Goal: Task Accomplishment & Management: Complete application form

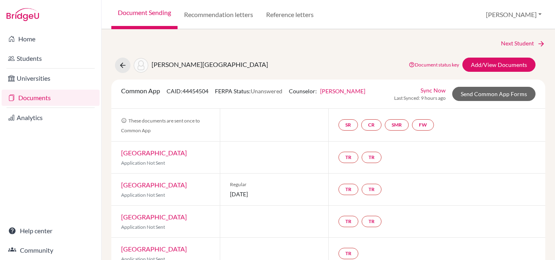
click at [39, 100] on link "Documents" at bounding box center [51, 98] width 98 height 16
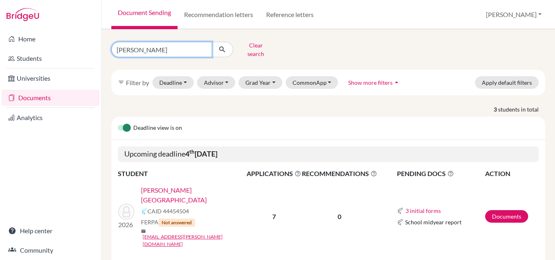
click at [144, 42] on input "Ramos" at bounding box center [161, 49] width 101 height 15
type input "R"
type input "wartenberg"
click button "submit" at bounding box center [223, 49] width 22 height 15
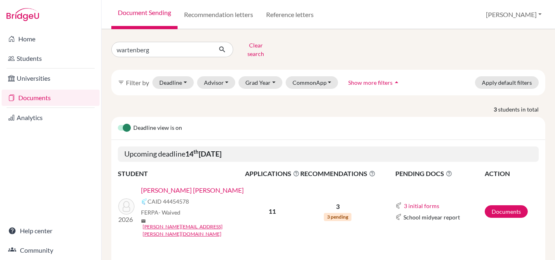
click at [163, 186] on link "WARTENBERG JARAMILLO, MARTINA" at bounding box center [192, 191] width 103 height 10
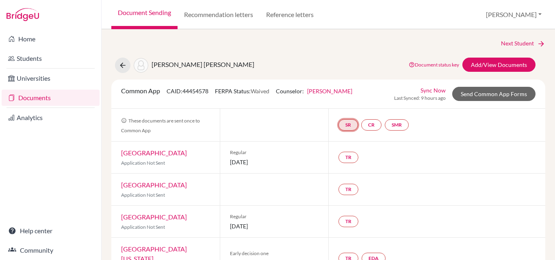
click at [343, 126] on link "SR" at bounding box center [347, 124] width 19 height 11
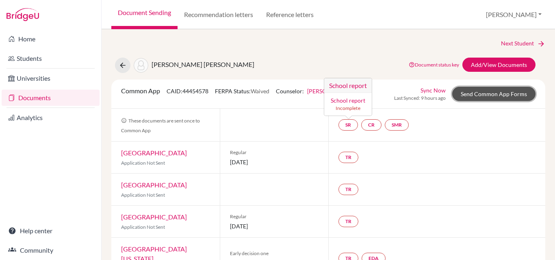
click at [489, 92] on link "Send Common App Forms" at bounding box center [493, 94] width 83 height 14
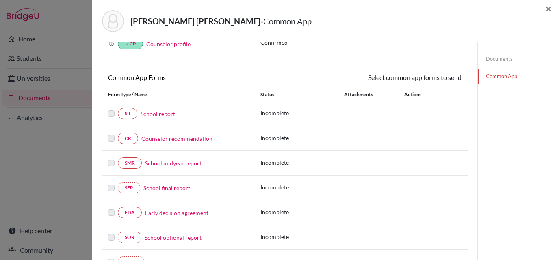
scroll to position [79, 0]
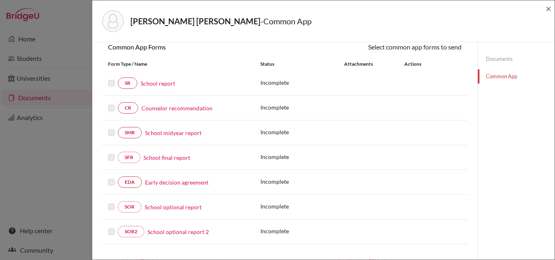
click at [155, 80] on link "School report" at bounding box center [158, 83] width 35 height 9
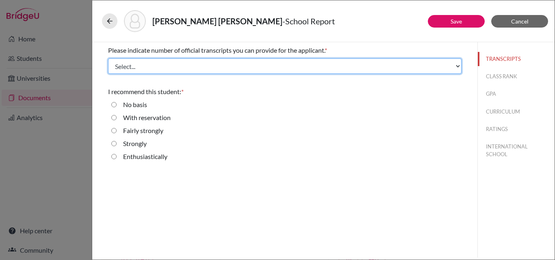
click at [135, 70] on select "Select... 1 2 3 4" at bounding box center [284, 65] width 353 height 15
select select "1"
click at [108, 58] on select "Select... 1 2 3 4" at bounding box center [284, 65] width 353 height 15
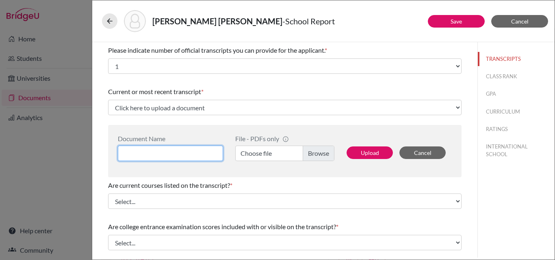
click at [134, 152] on input at bounding box center [170, 153] width 105 height 15
type input "Martina Wartenberg 3 year"
click at [265, 155] on label "Choose file" at bounding box center [284, 153] width 99 height 15
click at [265, 155] on input "Choose file" at bounding box center [284, 153] width 99 height 15
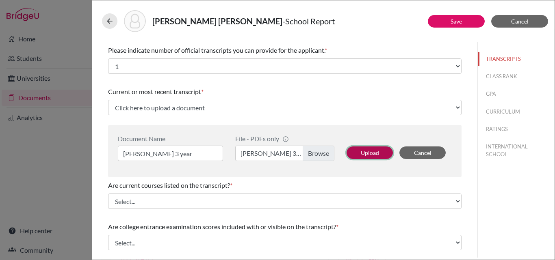
click at [360, 152] on button "Upload" at bounding box center [369, 153] width 46 height 13
select select "689151"
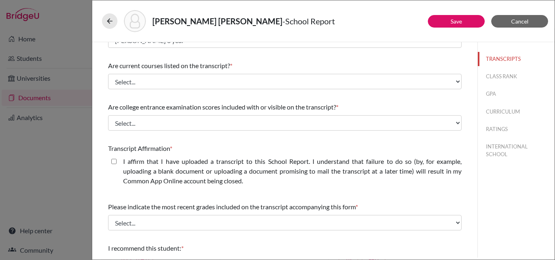
scroll to position [68, 0]
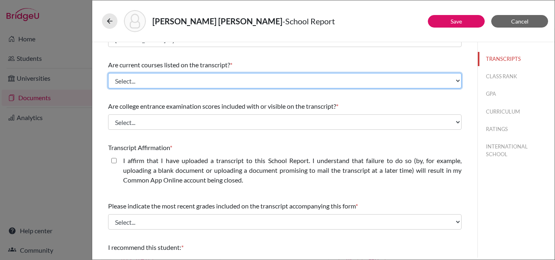
click at [197, 84] on select "Select... Yes No" at bounding box center [284, 80] width 353 height 15
select select "0"
click at [108, 73] on select "Select... Yes No" at bounding box center [284, 80] width 353 height 15
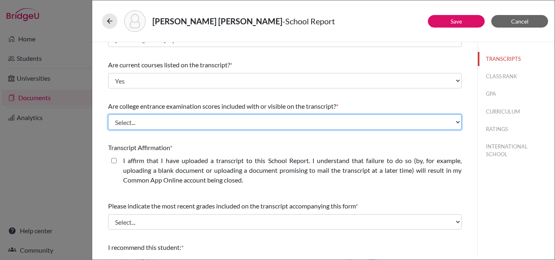
click at [158, 123] on select "Select... Yes No" at bounding box center [284, 122] width 353 height 15
select select "1"
click at [108, 115] on select "Select... Yes No" at bounding box center [284, 122] width 353 height 15
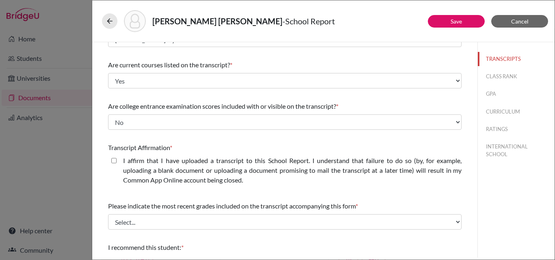
click at [113, 158] on closed\ "I affirm that I have uploaded a transcript to this School Report. I understand …" at bounding box center [113, 161] width 5 height 10
checkbox closed\ "true"
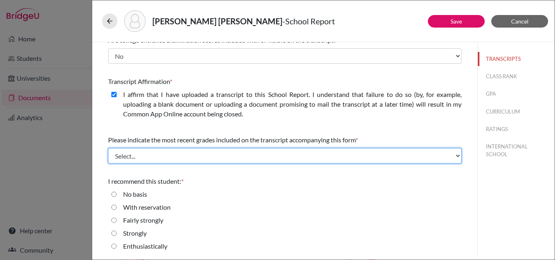
click at [161, 160] on select "Select... Final junior year grades 1st Quarter senior year grades 2nd Quarter/1…" at bounding box center [284, 155] width 353 height 15
select select "0"
click at [108, 148] on select "Select... Final junior year grades 1st Quarter senior year grades 2nd Quarter/1…" at bounding box center [284, 155] width 353 height 15
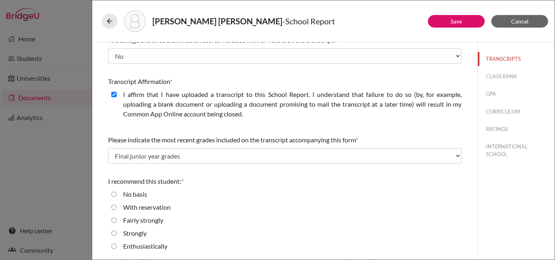
click at [114, 247] on input "Enthusiastically" at bounding box center [113, 247] width 5 height 10
radio input "true"
click at [496, 76] on button "CLASS RANK" at bounding box center [516, 76] width 77 height 14
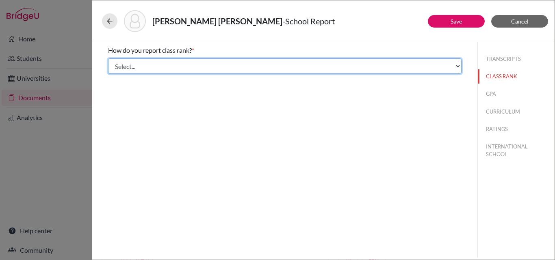
click at [244, 66] on select "Select... Exact Decile Quintile Quartile None" at bounding box center [284, 65] width 353 height 15
select select "1"
click at [108, 58] on select "Select... Exact Decile Quintile Quartile None" at bounding box center [284, 65] width 353 height 15
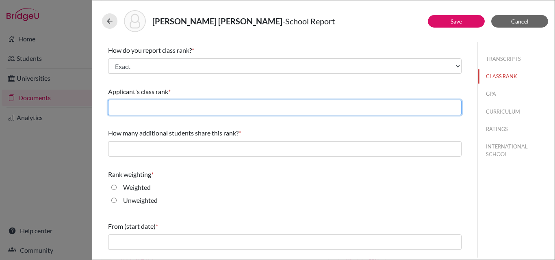
click at [128, 105] on input "text" at bounding box center [284, 107] width 353 height 15
type input "23"
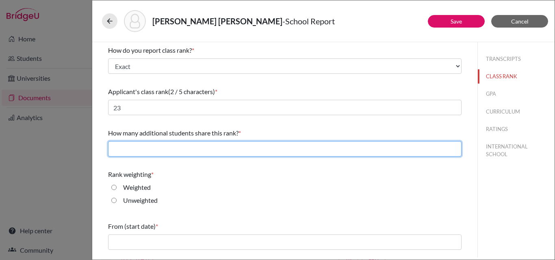
click at [127, 155] on input "text" at bounding box center [284, 148] width 353 height 15
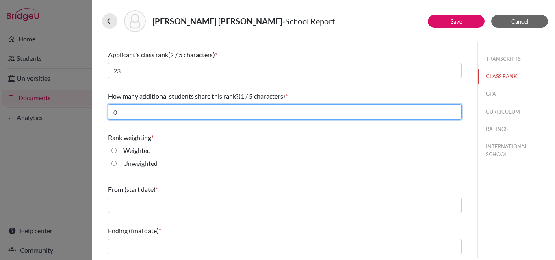
type input "0"
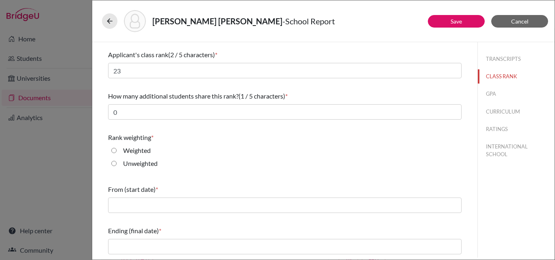
click at [114, 164] on input "Unweighted" at bounding box center [113, 164] width 5 height 10
radio input "true"
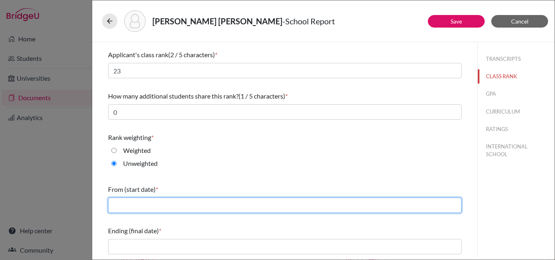
click at [135, 205] on input "text" at bounding box center [284, 205] width 353 height 15
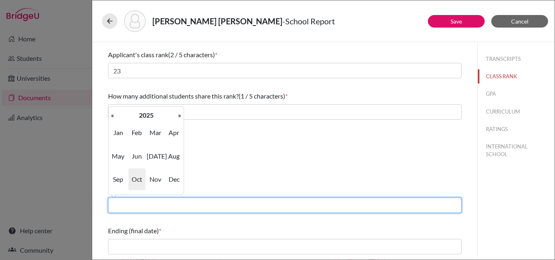
type input "08/2022"
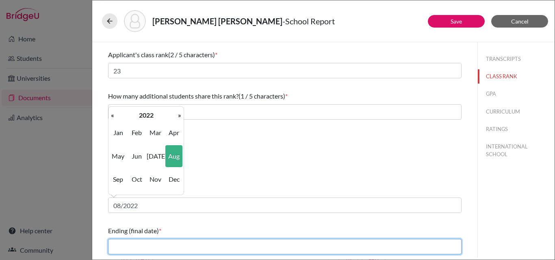
click at [154, 246] on input "text" at bounding box center [284, 246] width 353 height 15
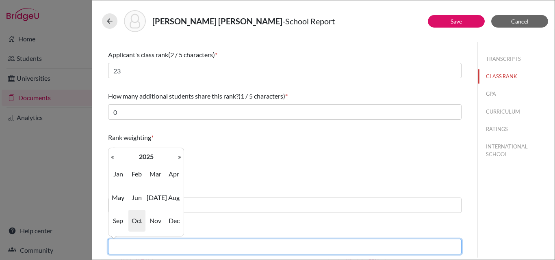
type input "06/2025"
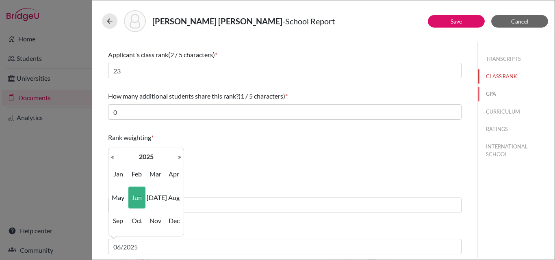
click at [491, 94] on button "GPA" at bounding box center [516, 94] width 77 height 14
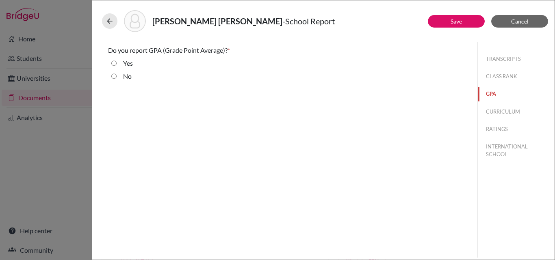
scroll to position [0, 0]
click at [115, 64] on input "Yes" at bounding box center [113, 63] width 5 height 10
radio input "true"
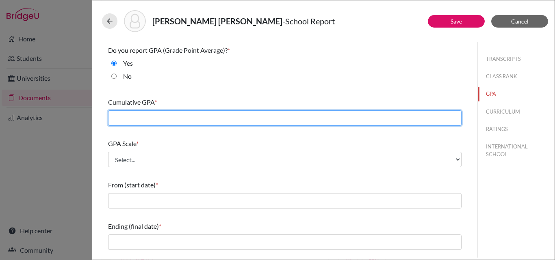
click at [123, 119] on input "text" at bounding box center [284, 117] width 353 height 15
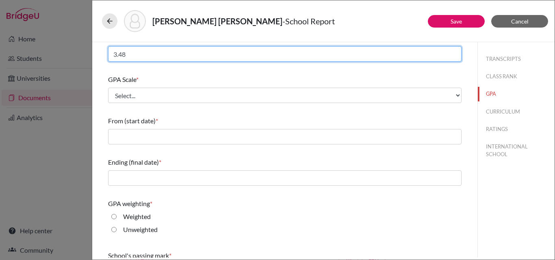
scroll to position [65, 0]
type input "3.48"
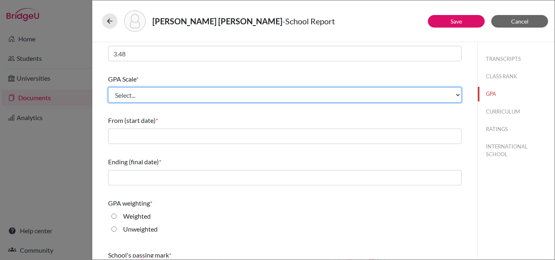
click at [128, 99] on select "Select... 4 5 6 7 8 9 10 11 12 13 14 15 16 17 18 19 20 100" at bounding box center [284, 94] width 353 height 15
select select "4"
click at [108, 87] on select "Select... 4 5 6 7 8 9 10 11 12 13 14 15 16 17 18 19 20 100" at bounding box center [284, 94] width 353 height 15
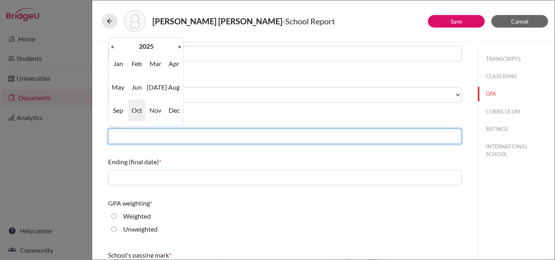
click at [126, 137] on input "text" at bounding box center [284, 136] width 353 height 15
type input "08/2022"
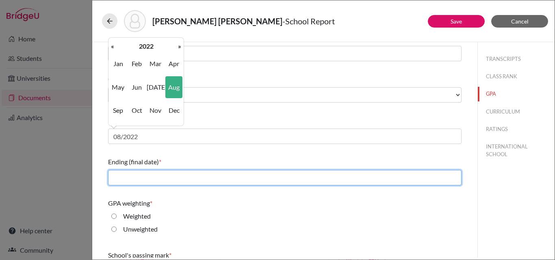
click at [149, 178] on input "text" at bounding box center [284, 177] width 353 height 15
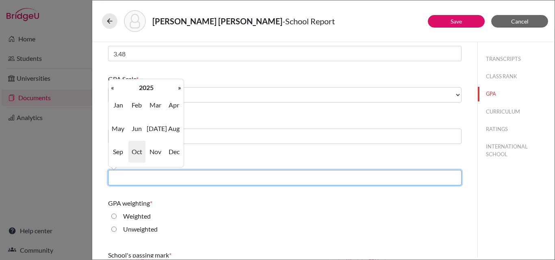
type input "06/2025"
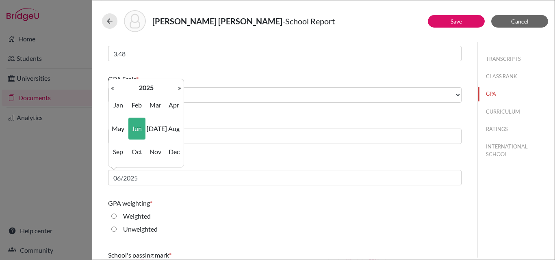
click at [115, 228] on input "Unweighted" at bounding box center [113, 230] width 5 height 10
radio input "true"
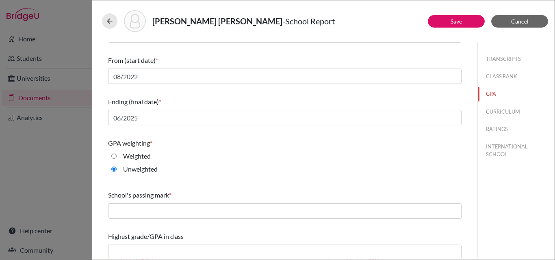
scroll to position [130, 0]
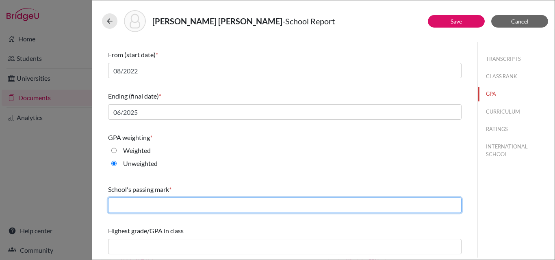
click at [212, 208] on input "text" at bounding box center [284, 205] width 353 height 15
type input "2.00"
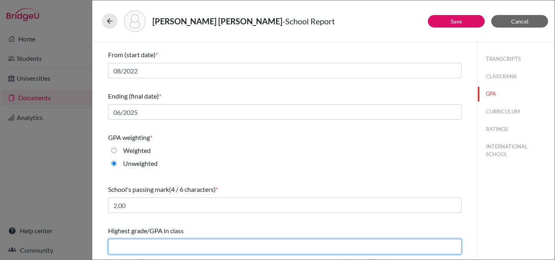
click at [144, 245] on input "text" at bounding box center [284, 246] width 353 height 15
type input "3.84"
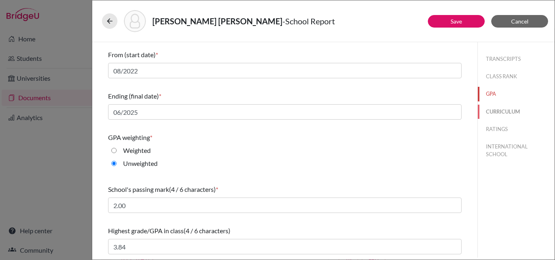
click at [500, 110] on button "CURRICULUM" at bounding box center [516, 112] width 77 height 14
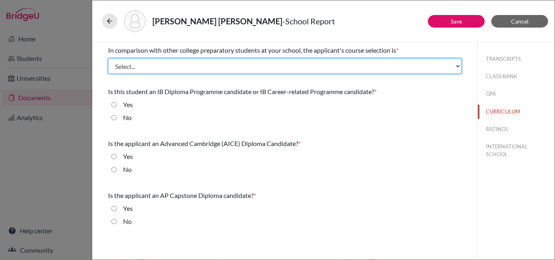
click at [195, 64] on select "Select... Less than demanding Average Demanding Very demanding Most demanding P…" at bounding box center [284, 65] width 353 height 15
select select "3"
click at [108, 58] on select "Select... Less than demanding Average Demanding Very demanding Most demanding P…" at bounding box center [284, 65] width 353 height 15
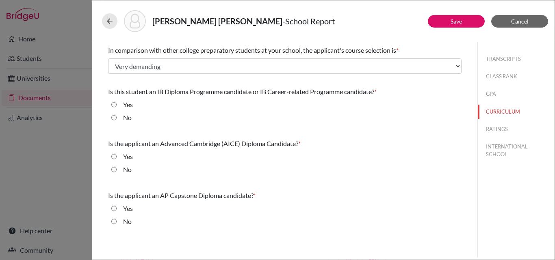
click at [115, 116] on input "No" at bounding box center [113, 118] width 5 height 10
radio input "true"
click at [114, 170] on input "No" at bounding box center [113, 170] width 5 height 10
radio input "true"
click at [114, 223] on input "No" at bounding box center [113, 222] width 5 height 10
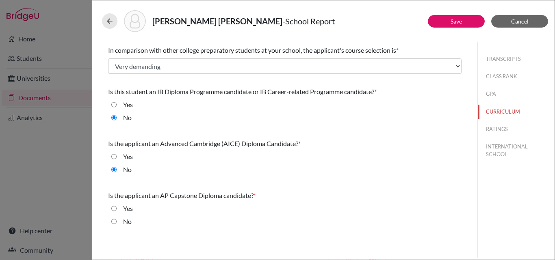
radio input "true"
click at [495, 127] on button "RATINGS" at bounding box center [516, 129] width 77 height 14
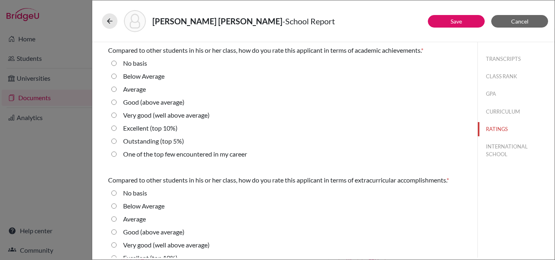
click at [115, 128] on 10\%\) "Excellent (top 10%)" at bounding box center [113, 128] width 5 height 10
radio 10\%\) "true"
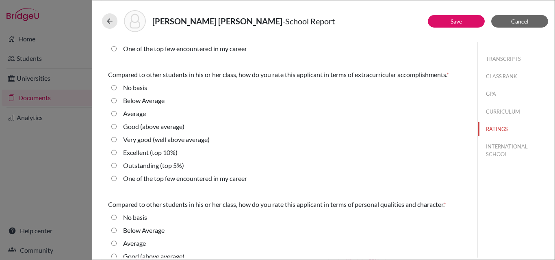
scroll to position [106, 0]
click at [113, 149] on 10\%\) "Excellent (top 10%)" at bounding box center [113, 152] width 5 height 10
radio 10\%\) "true"
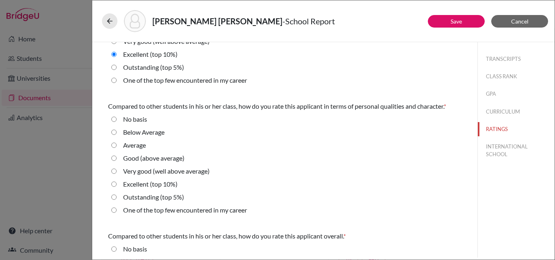
scroll to position [257, 0]
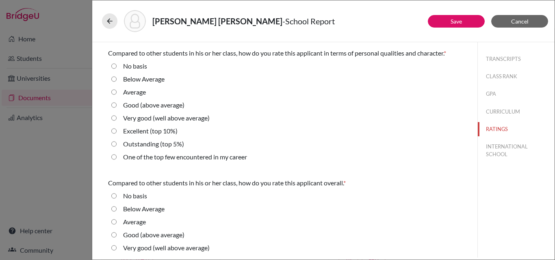
click at [113, 132] on 10\%\) "Excellent (top 10%)" at bounding box center [113, 131] width 5 height 10
radio 10\%\) "true"
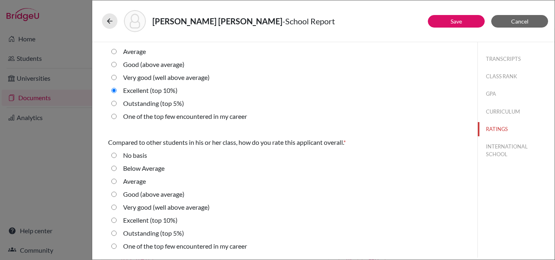
click at [114, 220] on 10\%\) "Excellent (top 10%)" at bounding box center [113, 221] width 5 height 10
radio 10\%\) "true"
click at [494, 153] on button "INTERNATIONAL SCHOOL" at bounding box center [516, 151] width 77 height 22
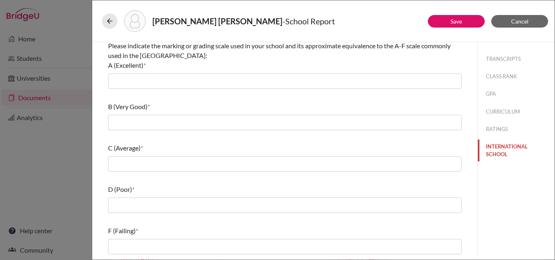
scroll to position [0, 0]
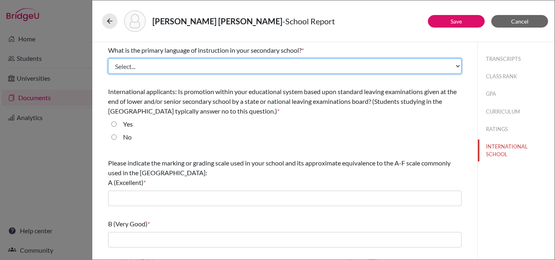
click at [128, 64] on select "Select... Albanian Arabic Armenian Assamese Azerbaijani Belarusian Bengali Bulg…" at bounding box center [284, 65] width 353 height 15
select select "14"
click at [108, 58] on select "Select... Albanian Arabic Armenian Assamese Azerbaijani Belarusian Bengali Bulg…" at bounding box center [284, 65] width 353 height 15
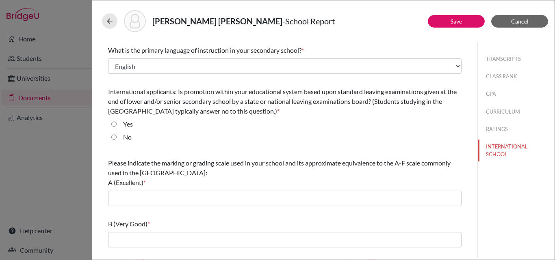
click at [114, 137] on input "No" at bounding box center [113, 137] width 5 height 10
radio input "true"
click at [126, 206] on div "Please indicate the marking or grading scale used in your school and its approx…" at bounding box center [284, 182] width 353 height 54
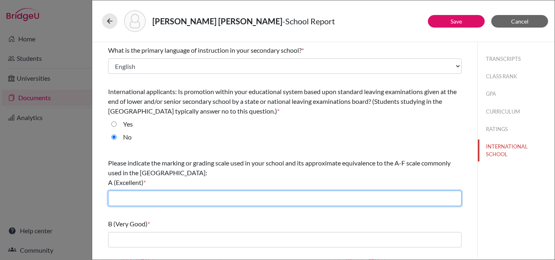
click at [139, 198] on input "text" at bounding box center [284, 198] width 353 height 15
type input "3.7-4.0"
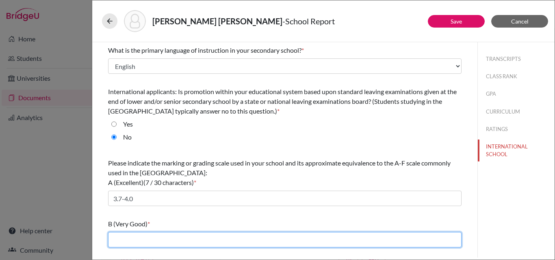
click at [146, 242] on input "text" at bounding box center [284, 239] width 353 height 15
type input "3.0-3.69"
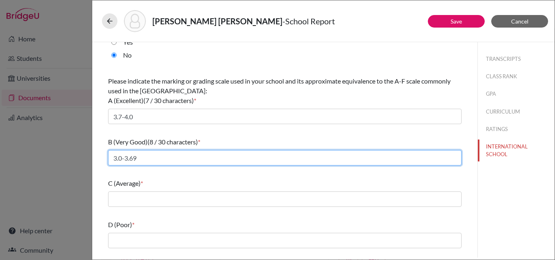
scroll to position [117, 0]
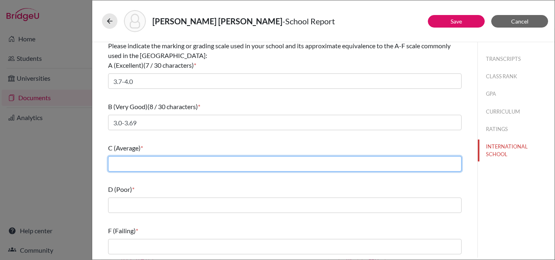
click at [145, 164] on input "text" at bounding box center [284, 163] width 353 height 15
type input "2.4-2.99"
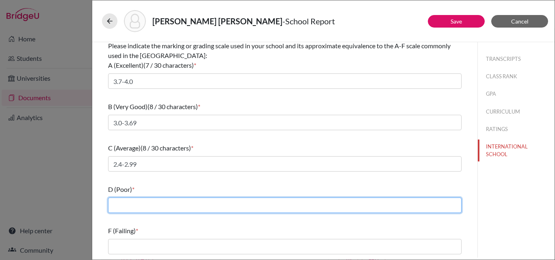
click at [132, 201] on input "text" at bounding box center [284, 205] width 353 height 15
type input "2,0-2.39"
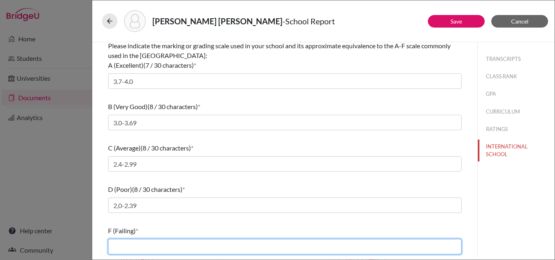
click at [133, 241] on input "text" at bounding box center [284, 246] width 353 height 15
type input "less than 2.0"
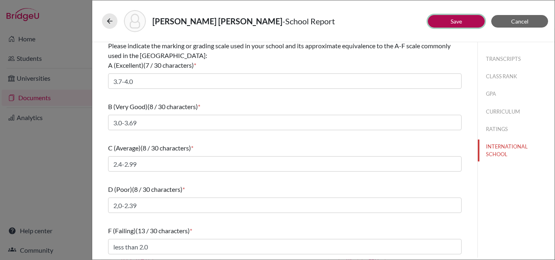
click at [454, 24] on link "Save" at bounding box center [455, 21] width 11 height 7
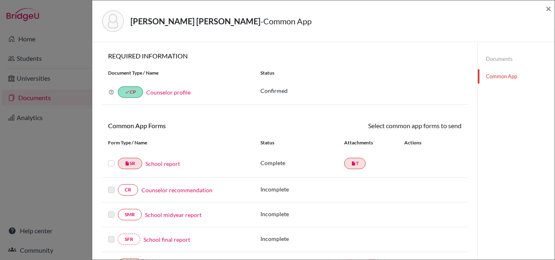
click at [184, 190] on link "Counselor recommendation" at bounding box center [176, 190] width 71 height 9
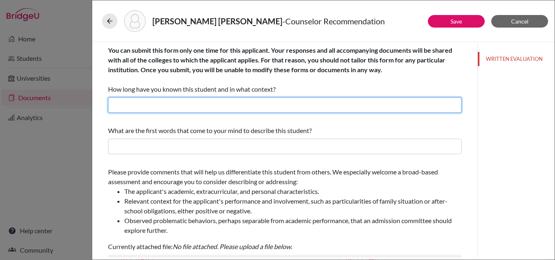
click at [186, 107] on input "text" at bounding box center [284, 104] width 353 height 15
type input "For more than 2 years as her College Placement Counselor"
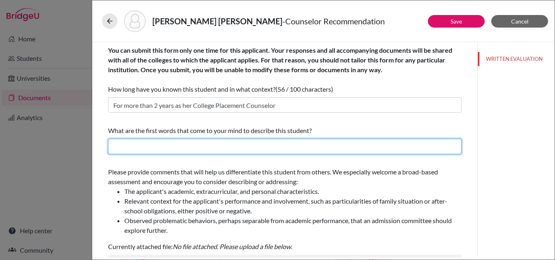
click at [187, 142] on input "text" at bounding box center [284, 146] width 353 height 15
click at [123, 143] on input "text" at bounding box center [284, 146] width 353 height 15
click at [175, 147] on input "optimism, creativity," at bounding box center [284, 146] width 353 height 15
paste input "respectful, hard-working, loving,"
click at [267, 146] on input "optimism, creativity, respectful, hard-working, loving," at bounding box center [284, 146] width 353 height 15
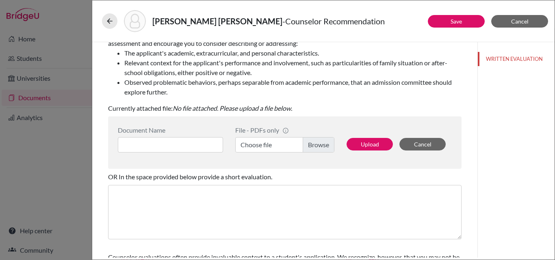
scroll to position [144, 0]
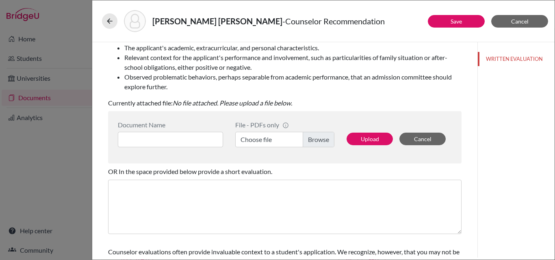
type input "optimism, creativity, respectful, hard-working, loving"
click at [190, 136] on input at bounding box center [170, 139] width 105 height 15
click at [134, 137] on input "MArtina Wartenberg AP" at bounding box center [170, 139] width 105 height 15
type input "Martina Wartenberg AP"
click at [275, 145] on label "Choose file" at bounding box center [284, 139] width 99 height 15
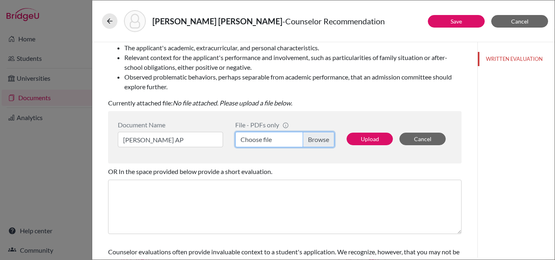
click at [275, 145] on input "Choose file" at bounding box center [284, 139] width 99 height 15
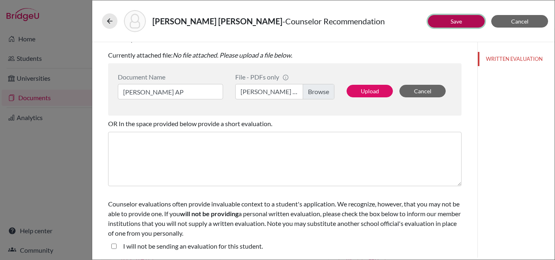
click at [464, 21] on button "Save" at bounding box center [456, 21] width 57 height 13
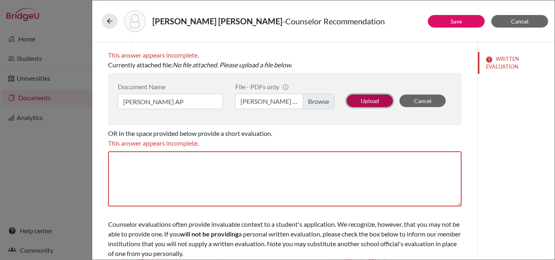
click at [359, 100] on button "Upload" at bounding box center [369, 101] width 46 height 13
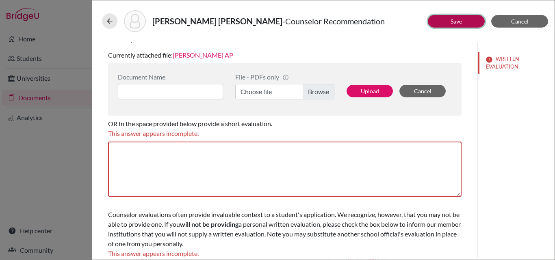
click at [450, 20] on link "Save" at bounding box center [455, 21] width 11 height 7
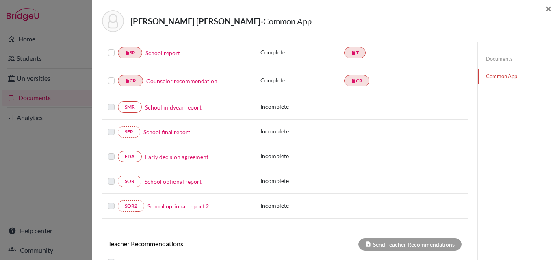
scroll to position [111, 0]
click at [186, 155] on link "Early decision agreement" at bounding box center [176, 156] width 63 height 9
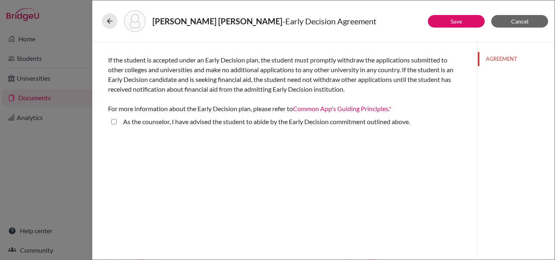
click at [112, 121] on above\ "As the counselor, I have advised the student to abide by the Early Decision com…" at bounding box center [113, 122] width 5 height 10
checkbox above\ "true"
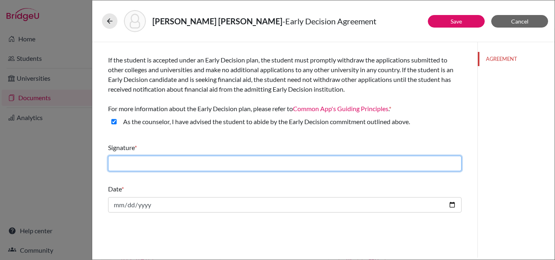
click at [128, 161] on input "text" at bounding box center [284, 163] width 353 height 15
type input "[PERSON_NAME]"
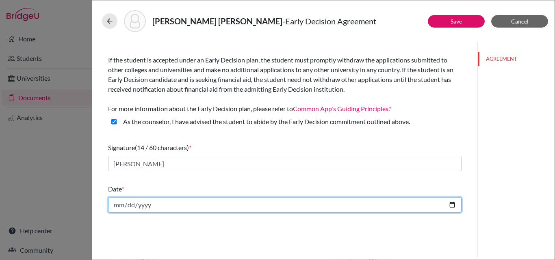
click at [450, 207] on input "date" at bounding box center [284, 204] width 353 height 15
type input "2025-10-14"
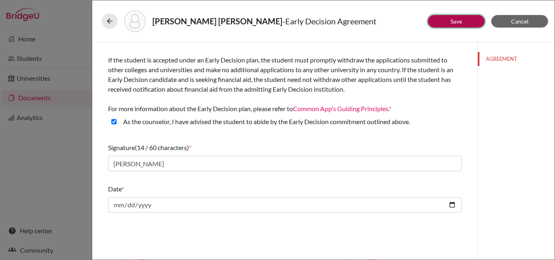
click at [460, 23] on link "Save" at bounding box center [455, 21] width 11 height 7
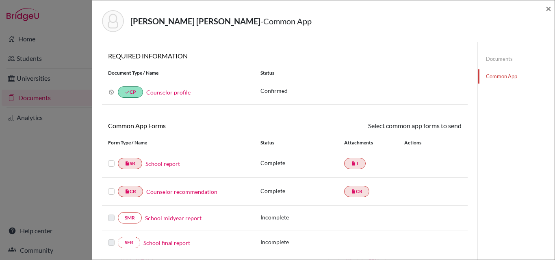
click at [111, 159] on label at bounding box center [111, 159] width 6 height 0
click at [0, 0] on input "checkbox" at bounding box center [0, 0] width 0 height 0
click at [111, 188] on label at bounding box center [111, 188] width 6 height 0
click at [0, 0] on input "checkbox" at bounding box center [0, 0] width 0 height 0
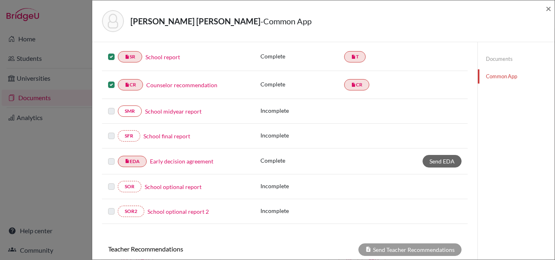
scroll to position [109, 0]
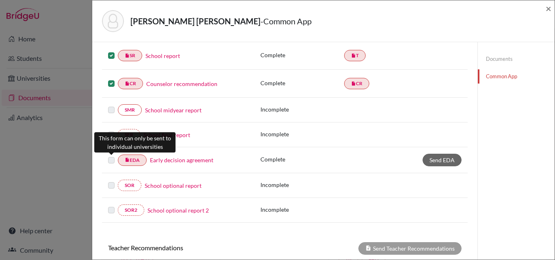
click at [110, 156] on label at bounding box center [111, 156] width 6 height 0
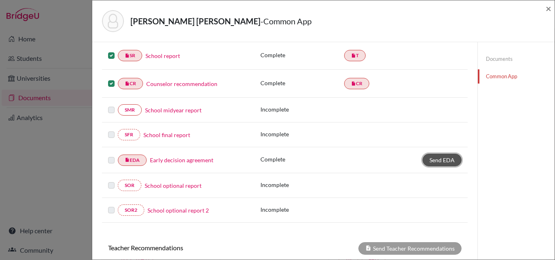
click at [433, 164] on span "Send EDA" at bounding box center [441, 160] width 25 height 7
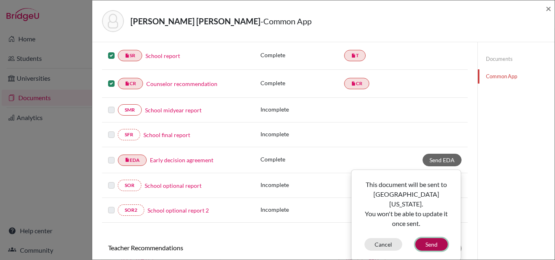
click at [433, 238] on button "Send" at bounding box center [431, 244] width 32 height 13
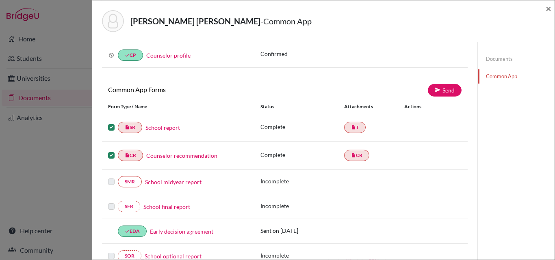
scroll to position [35, 0]
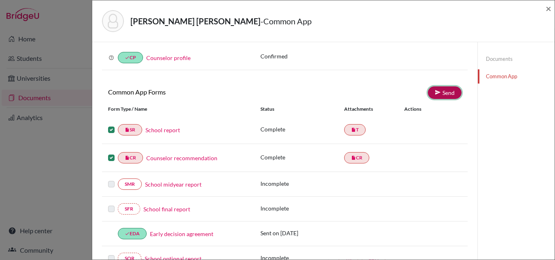
click at [439, 89] on link "Send" at bounding box center [445, 93] width 34 height 13
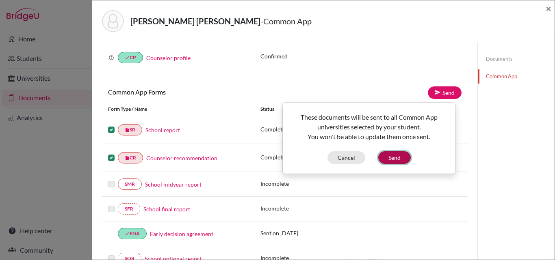
click at [395, 157] on button "Send" at bounding box center [394, 158] width 32 height 13
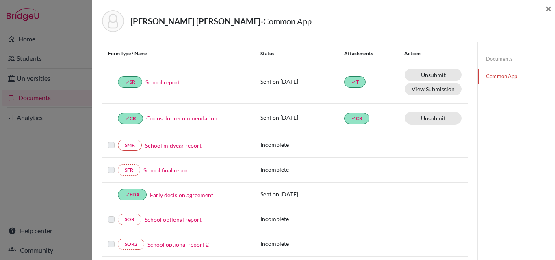
scroll to position [90, 0]
click at [546, 9] on span "×" at bounding box center [549, 8] width 6 height 12
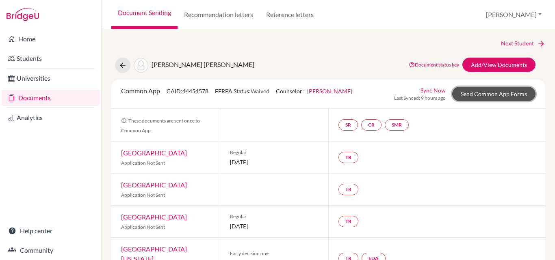
click at [470, 91] on link "Send Common App Forms" at bounding box center [493, 94] width 83 height 14
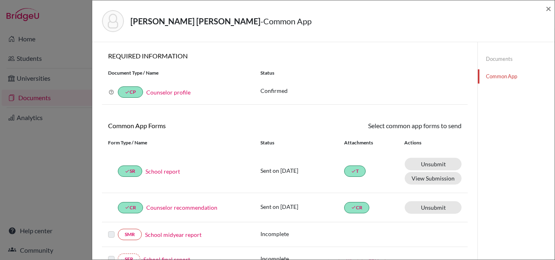
click at [493, 57] on link "Documents" at bounding box center [516, 59] width 77 height 14
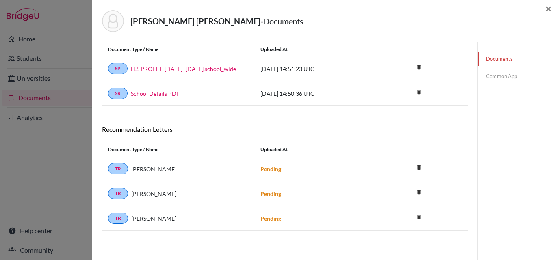
scroll to position [25, 0]
click at [171, 170] on span "Carlos Alberto Morales" at bounding box center [153, 169] width 45 height 9
click at [352, 150] on div "Uploaded at" at bounding box center [315, 150] width 122 height 7
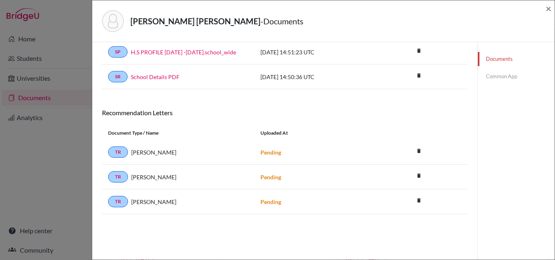
scroll to position [43, 0]
click at [413, 198] on icon "delete" at bounding box center [419, 200] width 12 height 12
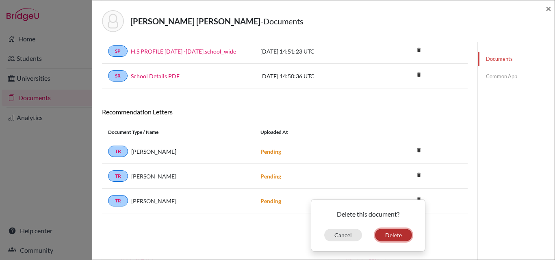
click at [389, 234] on button "Delete" at bounding box center [393, 235] width 37 height 13
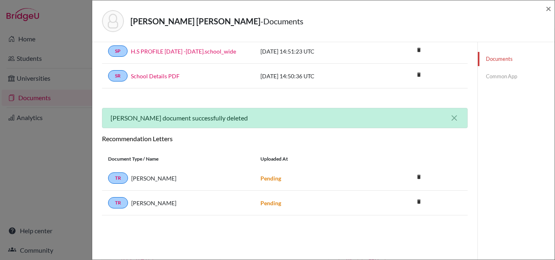
scroll to position [0, 0]
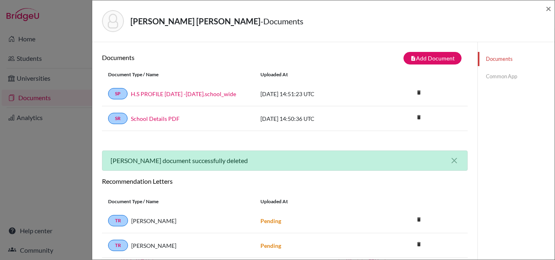
click at [326, 171] on div "Andrea Peisker document successfully deleted close" at bounding box center [285, 161] width 366 height 20
click at [547, 11] on span "×" at bounding box center [549, 8] width 6 height 12
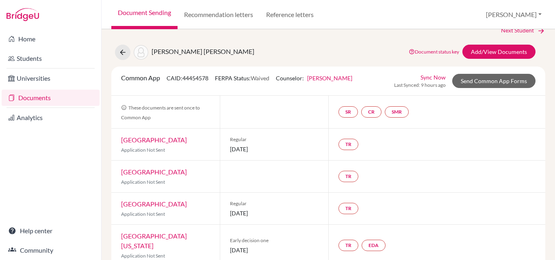
scroll to position [13, 0]
click at [424, 78] on link "Sync Now" at bounding box center [432, 77] width 25 height 9
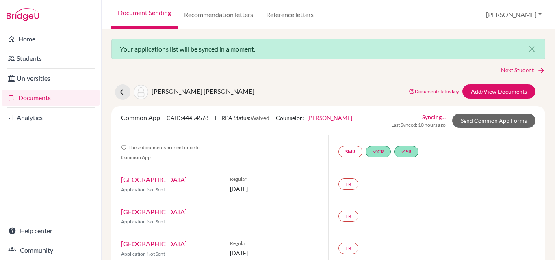
click at [358, 88] on div "WARTENBERG JARAMILLO, MARTINA Document status key TR Requirement. Document not …" at bounding box center [328, 91] width 446 height 15
click at [37, 97] on link "Documents" at bounding box center [51, 98] width 98 height 16
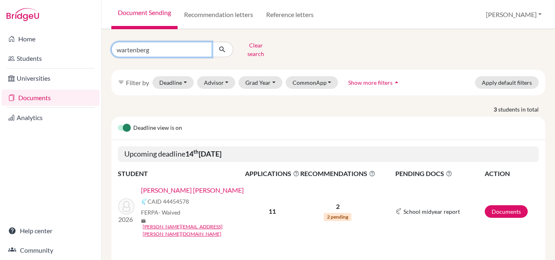
click at [157, 44] on input "wartenberg" at bounding box center [161, 49] width 101 height 15
click at [157, 44] on input "wartenber" at bounding box center [161, 49] width 101 height 15
type input "w"
click at [151, 44] on input "Find student by name..." at bounding box center [161, 49] width 101 height 15
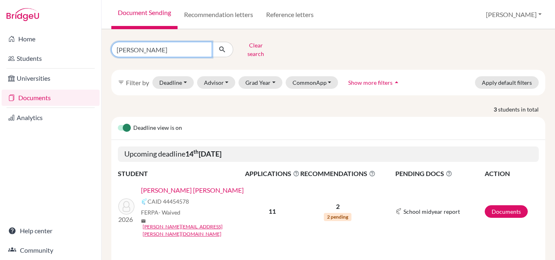
type input "valcarcel"
click button "submit" at bounding box center [223, 49] width 22 height 15
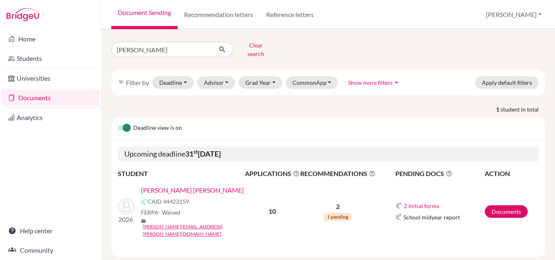
click at [176, 186] on link "[PERSON_NAME] [PERSON_NAME]" at bounding box center [192, 191] width 103 height 10
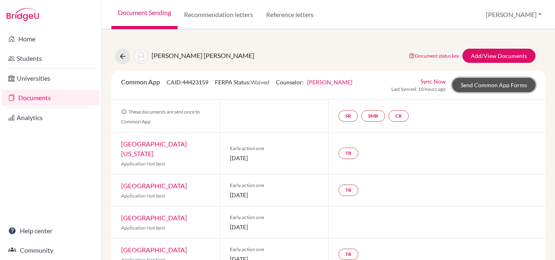
click at [466, 84] on link "Send Common App Forms" at bounding box center [493, 85] width 83 height 14
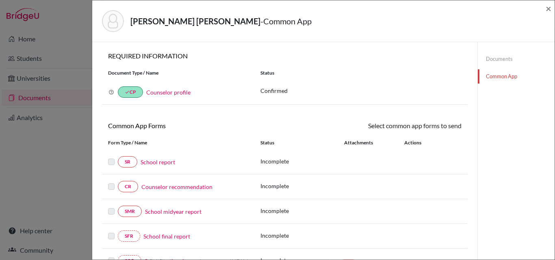
click at [154, 162] on link "School report" at bounding box center [158, 162] width 35 height 9
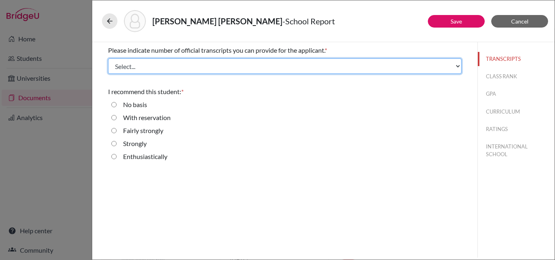
click at [147, 68] on select "Select... 1 2 3 4" at bounding box center [284, 65] width 353 height 15
select select "1"
click at [108, 58] on select "Select... 1 2 3 4" at bounding box center [284, 65] width 353 height 15
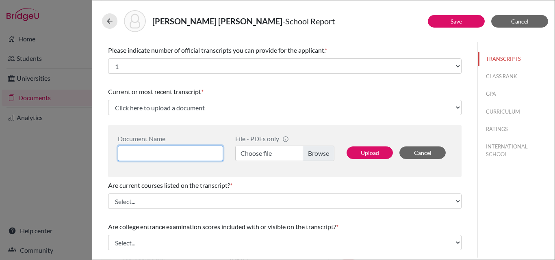
click at [142, 152] on input at bounding box center [170, 153] width 105 height 15
click at [135, 151] on input "MAnuela Valcarcel 3 year" at bounding box center [170, 153] width 105 height 15
type input "Manuela Valcarcel 3 year"
click at [254, 149] on label "Choose file" at bounding box center [284, 153] width 99 height 15
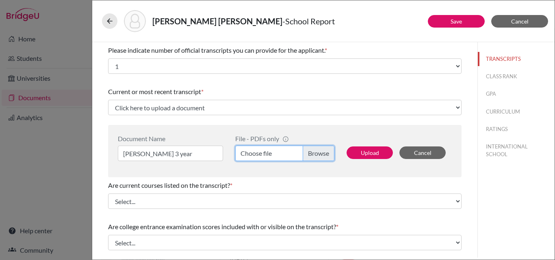
click at [254, 149] on input "Choose file" at bounding box center [284, 153] width 99 height 15
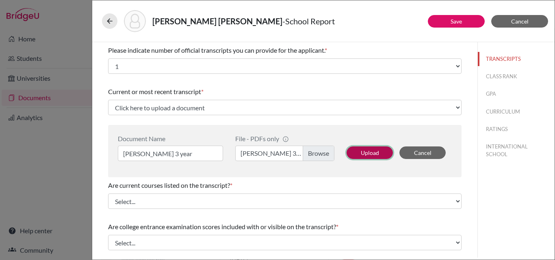
click at [369, 150] on button "Upload" at bounding box center [369, 153] width 46 height 13
select select "689382"
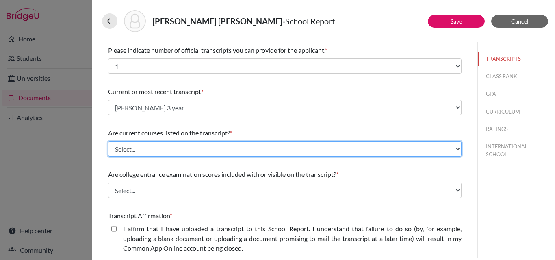
click at [156, 147] on select "Select... Yes No" at bounding box center [284, 148] width 353 height 15
select select "0"
click at [108, 141] on select "Select... Yes No" at bounding box center [284, 148] width 353 height 15
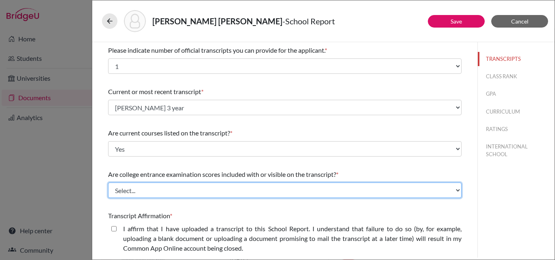
click at [123, 190] on select "Select... Yes No" at bounding box center [284, 190] width 353 height 15
select select "1"
click at [108, 183] on select "Select... Yes No" at bounding box center [284, 190] width 353 height 15
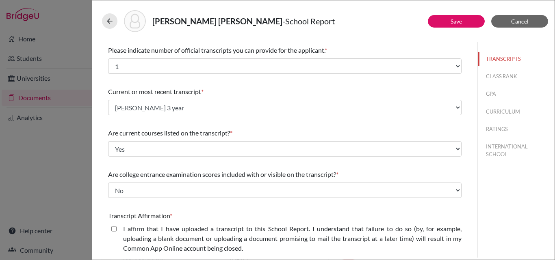
click at [115, 227] on closed\ "I affirm that I have uploaded a transcript to this School Report. I understand …" at bounding box center [113, 229] width 5 height 10
checkbox closed\ "true"
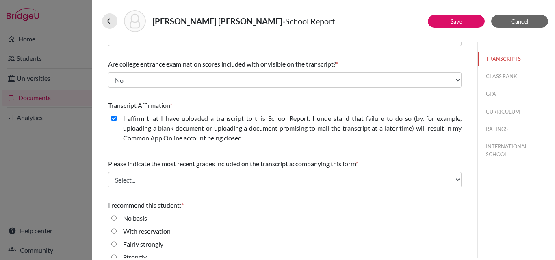
scroll to position [134, 0]
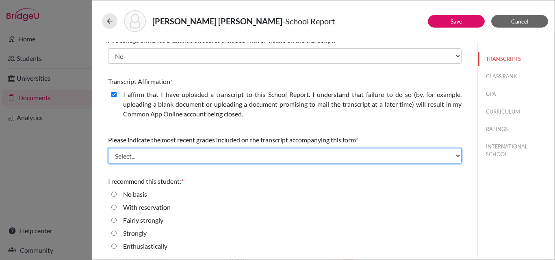
click at [201, 157] on select "Select... Final junior year grades 1st Quarter senior year grades 2nd Quarter/1…" at bounding box center [284, 155] width 353 height 15
select select "0"
click at [108, 148] on select "Select... Final junior year grades 1st Quarter senior year grades 2nd Quarter/1…" at bounding box center [284, 155] width 353 height 15
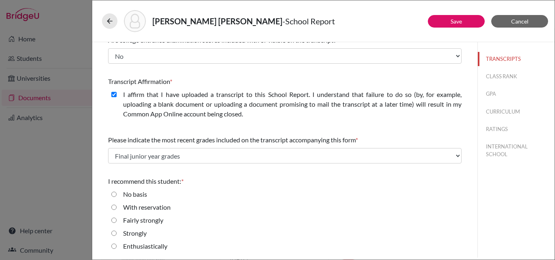
click at [114, 247] on input "Enthusiastically" at bounding box center [113, 247] width 5 height 10
radio input "true"
click at [491, 74] on button "CLASS RANK" at bounding box center [516, 76] width 77 height 14
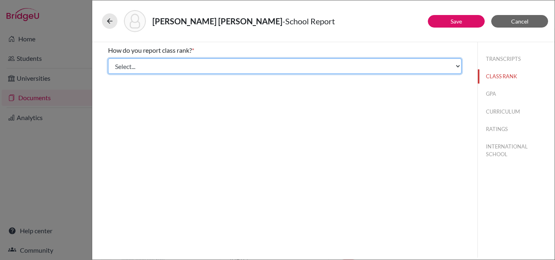
click at [224, 71] on select "Select... Exact Decile Quintile Quartile None" at bounding box center [284, 65] width 353 height 15
select select "1"
click at [108, 58] on select "Select... Exact Decile Quintile Quartile None" at bounding box center [284, 65] width 353 height 15
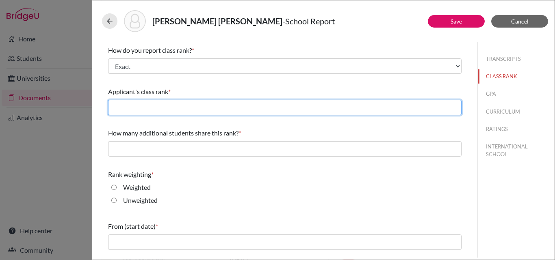
click at [176, 106] on input "text" at bounding box center [284, 107] width 353 height 15
type input "3"
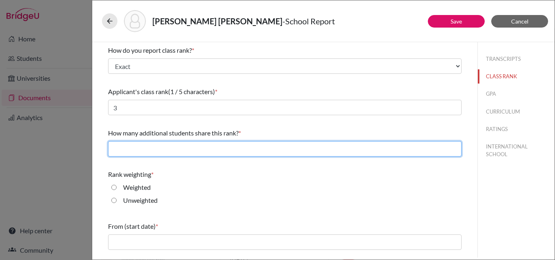
click at [162, 149] on input "text" at bounding box center [284, 148] width 353 height 15
type input "0"
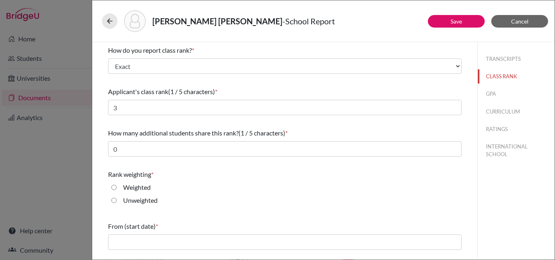
click at [116, 200] on input "Unweighted" at bounding box center [113, 201] width 5 height 10
radio input "true"
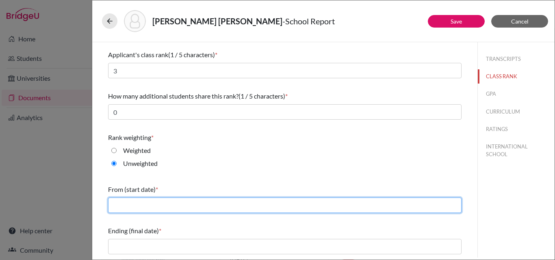
click at [181, 205] on input "text" at bounding box center [284, 205] width 353 height 15
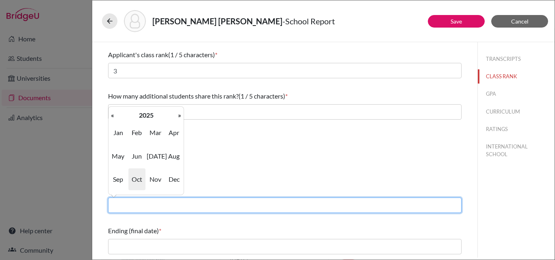
type input "08/2022"
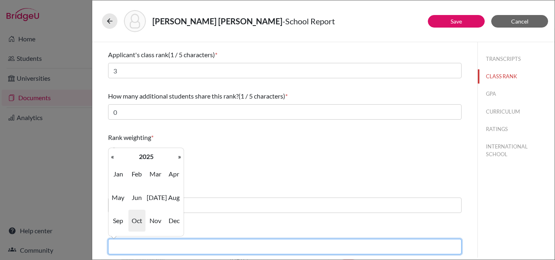
click at [150, 250] on input "text" at bounding box center [284, 246] width 353 height 15
type input "06/2025"
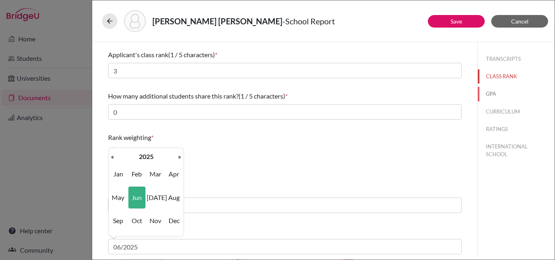
click at [488, 91] on button "GPA" at bounding box center [516, 94] width 77 height 14
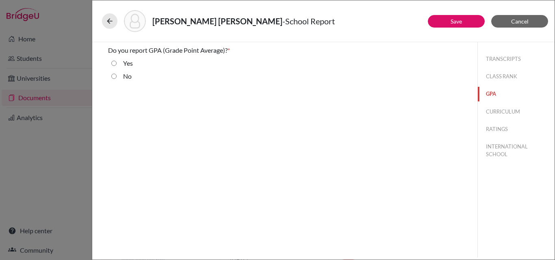
scroll to position [0, 0]
click at [115, 62] on input "Yes" at bounding box center [113, 63] width 5 height 10
radio input "true"
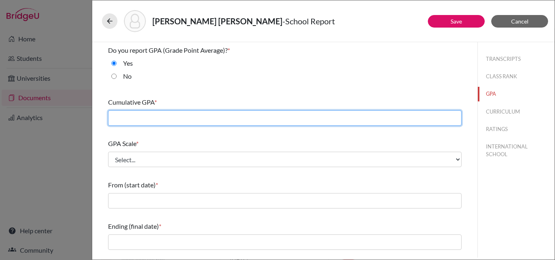
click at [120, 118] on input "text" at bounding box center [284, 117] width 353 height 15
type input "3.79"
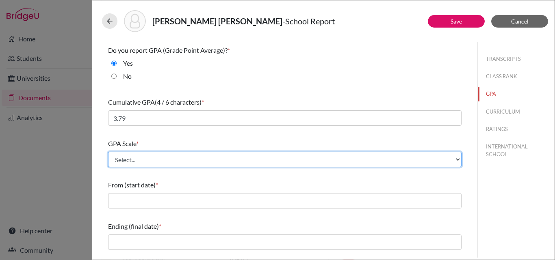
click at [126, 159] on select "Select... 4 5 6 7 8 9 10 11 12 13 14 15 16 17 18 19 20 100" at bounding box center [284, 159] width 353 height 15
select select "4"
click at [108, 152] on select "Select... 4 5 6 7 8 9 10 11 12 13 14 15 16 17 18 19 20 100" at bounding box center [284, 159] width 353 height 15
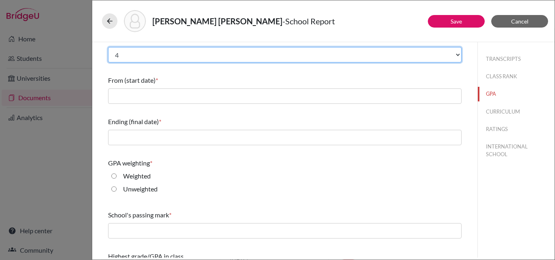
scroll to position [106, 0]
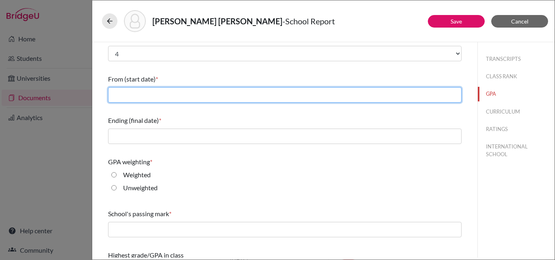
click at [163, 94] on input "text" at bounding box center [284, 94] width 353 height 15
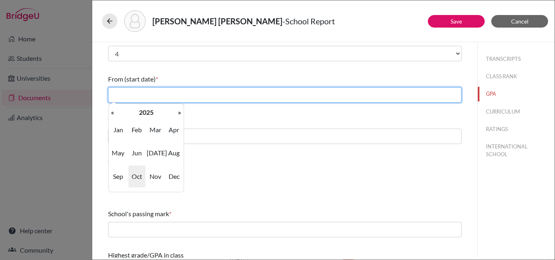
type input "08/2022"
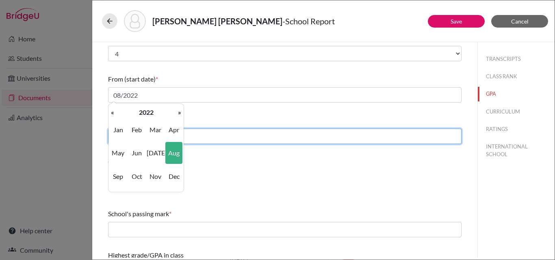
click at [205, 140] on input "text" at bounding box center [284, 136] width 353 height 15
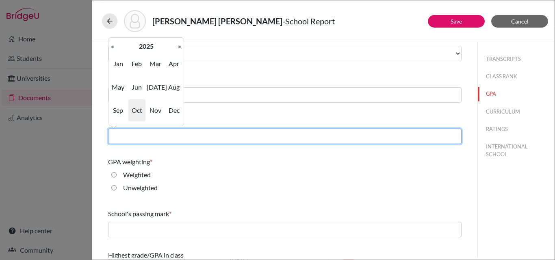
type input "06/2025"
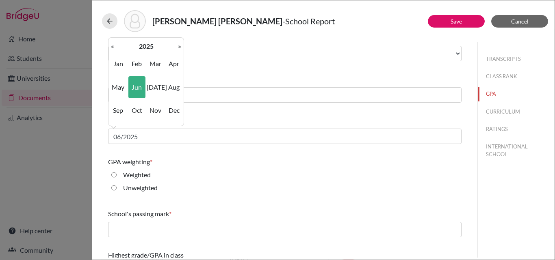
click at [114, 186] on input "Unweighted" at bounding box center [113, 188] width 5 height 10
radio input "true"
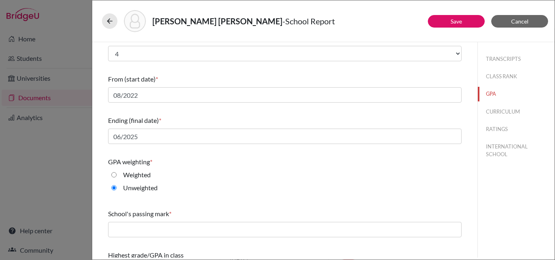
scroll to position [130, 0]
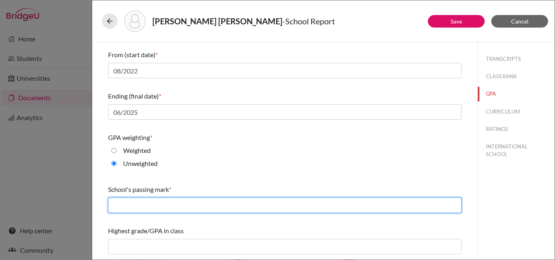
click at [148, 202] on input "text" at bounding box center [284, 205] width 353 height 15
type input "2.00"
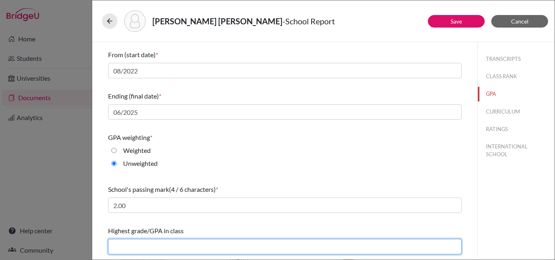
click at [157, 242] on input "text" at bounding box center [284, 246] width 353 height 15
type input "3.84"
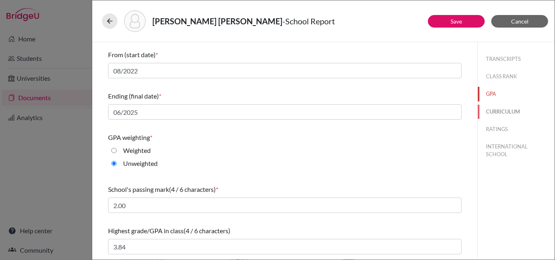
click at [491, 113] on button "CURRICULUM" at bounding box center [516, 112] width 77 height 14
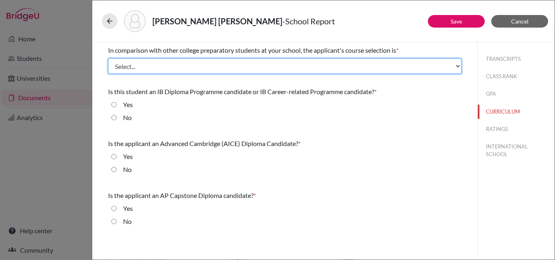
click at [233, 70] on select "Select... Less than demanding Average Demanding Very demanding Most demanding P…" at bounding box center [284, 65] width 353 height 15
select select "4"
click at [108, 58] on select "Select... Less than demanding Average Demanding Very demanding Most demanding P…" at bounding box center [284, 65] width 353 height 15
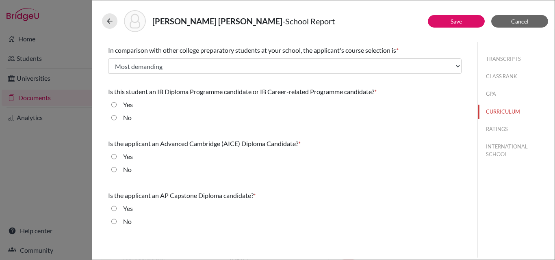
click at [118, 117] on div "No" at bounding box center [124, 119] width 15 height 13
click at [113, 116] on input "No" at bounding box center [113, 118] width 5 height 10
radio input "true"
click at [111, 171] on div "No" at bounding box center [284, 171] width 353 height 13
click at [111, 169] on div "No" at bounding box center [284, 171] width 353 height 13
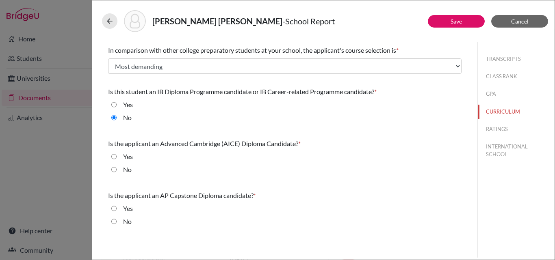
click at [115, 172] on input "No" at bounding box center [113, 170] width 5 height 10
radio input "true"
click at [115, 220] on input "No" at bounding box center [113, 222] width 5 height 10
radio input "true"
click at [497, 130] on button "RATINGS" at bounding box center [516, 129] width 77 height 14
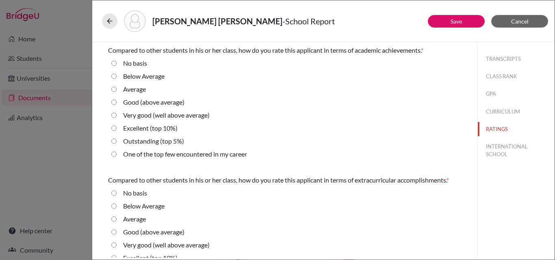
click at [114, 155] on career "One of the top few encountered in my career" at bounding box center [113, 154] width 5 height 10
radio career "true"
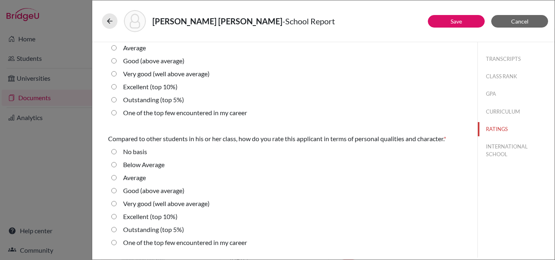
scroll to position [172, 0]
click at [115, 99] on 5\%\) "Outstanding (top 5%)" at bounding box center [113, 100] width 5 height 10
radio 5\%\) "true"
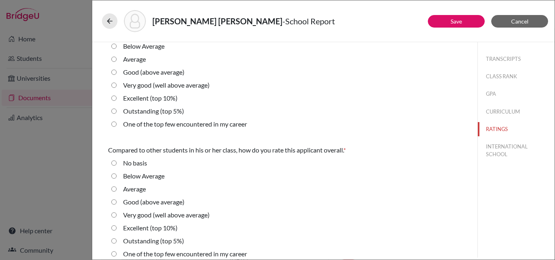
scroll to position [290, 0]
click at [115, 111] on 5\%\) "Outstanding (top 5%)" at bounding box center [113, 111] width 5 height 10
radio 5\%\) "true"
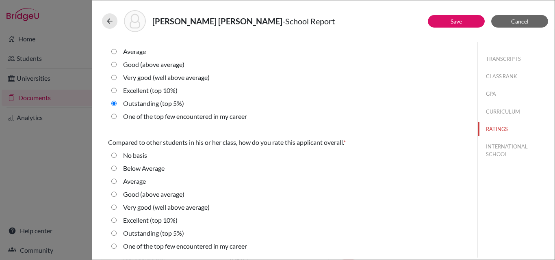
click at [115, 233] on 5\%\) "Outstanding (top 5%)" at bounding box center [113, 234] width 5 height 10
radio 5\%\) "true"
click at [486, 148] on button "INTERNATIONAL SCHOOL" at bounding box center [516, 151] width 77 height 22
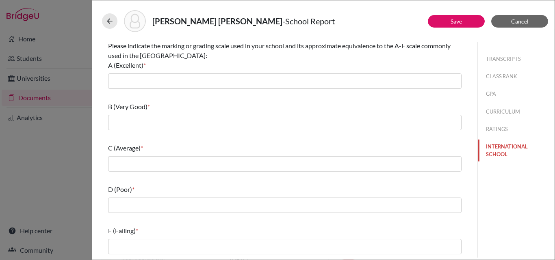
scroll to position [0, 0]
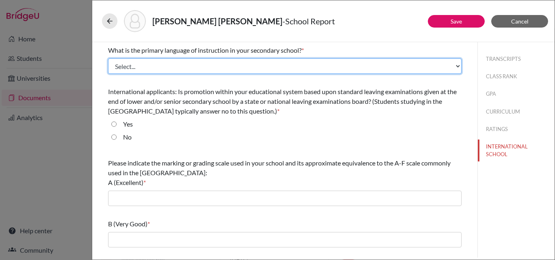
click at [241, 65] on select "Select... Albanian Arabic Armenian Assamese Azerbaijani Belarusian Bengali Bulg…" at bounding box center [284, 65] width 353 height 15
select select "14"
click at [108, 58] on select "Select... Albanian Arabic Armenian Assamese Azerbaijani Belarusian Bengali Bulg…" at bounding box center [284, 65] width 353 height 15
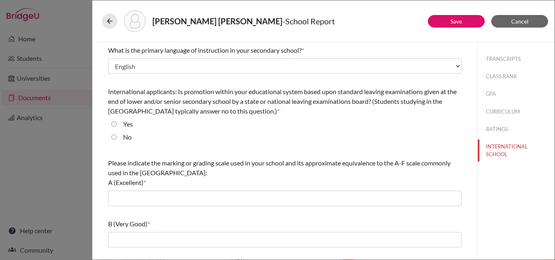
click at [128, 139] on label "No" at bounding box center [127, 137] width 9 height 10
click at [117, 139] on input "No" at bounding box center [113, 137] width 5 height 10
radio input "true"
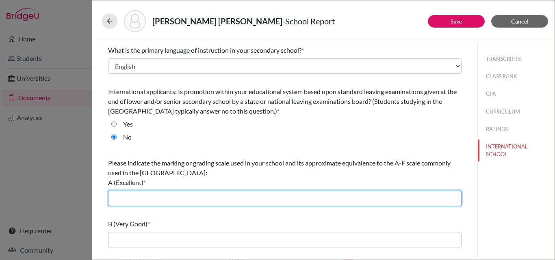
click at [115, 199] on input "text" at bounding box center [284, 198] width 353 height 15
type input "3.7-4.0"
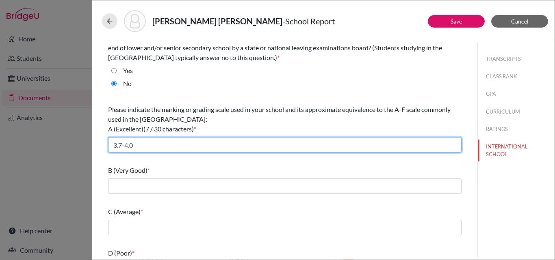
scroll to position [117, 0]
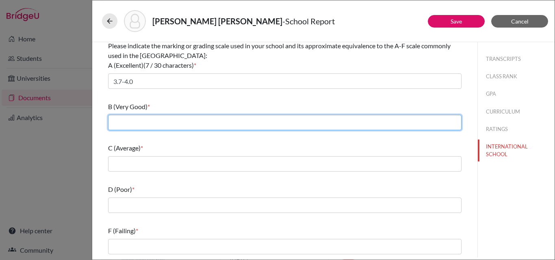
click at [153, 121] on input "text" at bounding box center [284, 122] width 353 height 15
type input "3.0-3.69"
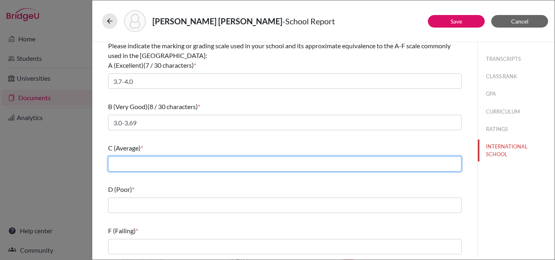
click at [139, 167] on input "text" at bounding box center [284, 163] width 353 height 15
type input "2.4-2.99"
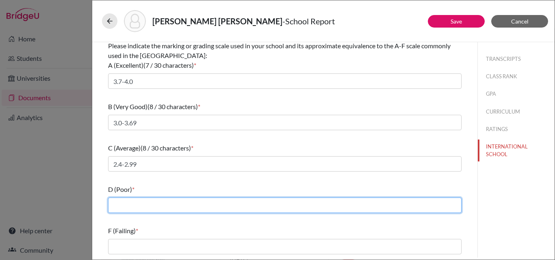
click at [140, 208] on input "text" at bounding box center [284, 205] width 353 height 15
type input "2,0-2.39"
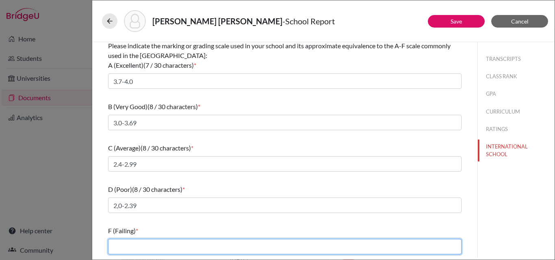
click at [135, 247] on input "text" at bounding box center [284, 246] width 353 height 15
type input "less than 2.0"
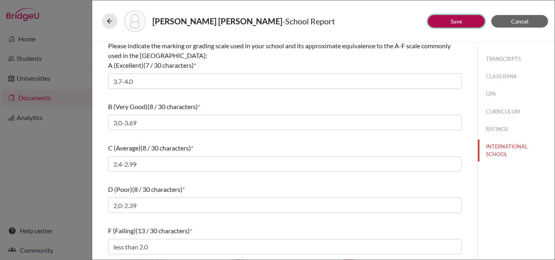
click at [457, 22] on link "Save" at bounding box center [455, 21] width 11 height 7
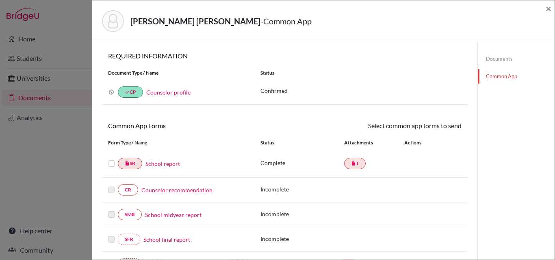
click at [184, 189] on link "Counselor recommendation" at bounding box center [176, 190] width 71 height 9
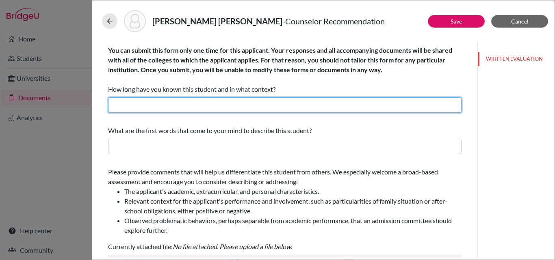
click at [190, 110] on input "text" at bounding box center [284, 104] width 353 height 15
type input "For more than 2 years as her College Placement Counselor"
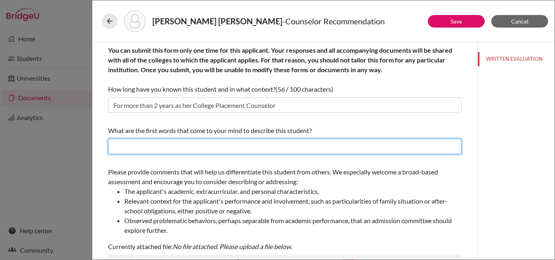
click at [191, 143] on input "text" at bounding box center [284, 146] width 353 height 15
click at [135, 145] on input "text" at bounding box center [284, 146] width 353 height 15
click at [176, 149] on input "insightful, graceful," at bounding box center [284, 146] width 353 height 15
paste input "responsible, hard-working, and genuine"
click at [245, 147] on input "insightful, graceful, responsible, hard-working, and genuine" at bounding box center [284, 146] width 353 height 15
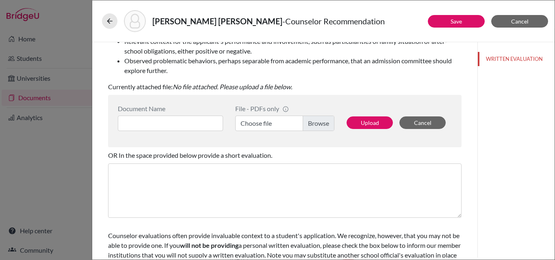
scroll to position [160, 0]
type input "insightful, graceful, responsible, hard-working, powerful and genuine"
click at [158, 121] on input at bounding box center [170, 122] width 105 height 15
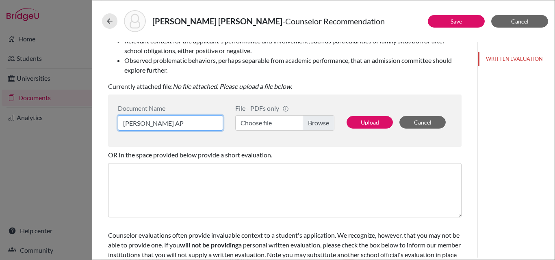
type input "Manuela Valcarcel AP"
click at [264, 120] on label "Choose file" at bounding box center [284, 122] width 99 height 15
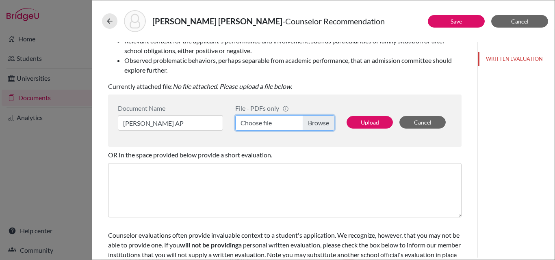
click at [264, 120] on input "Choose file" at bounding box center [284, 122] width 99 height 15
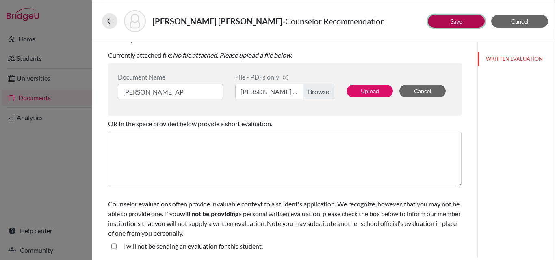
click at [451, 21] on link "Save" at bounding box center [455, 21] width 11 height 7
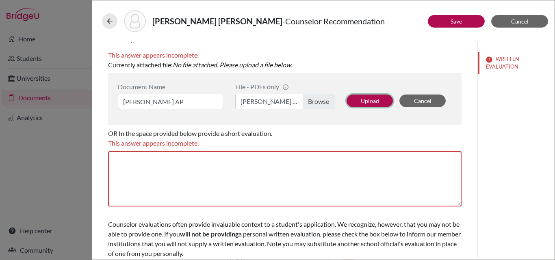
click at [359, 103] on button "Upload" at bounding box center [369, 101] width 46 height 13
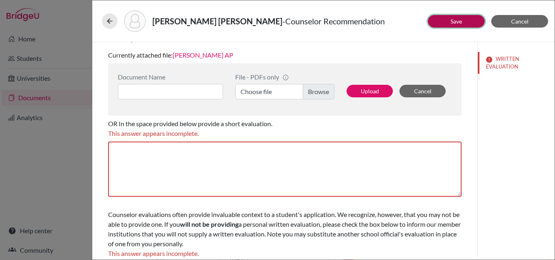
click at [460, 22] on link "Save" at bounding box center [455, 21] width 11 height 7
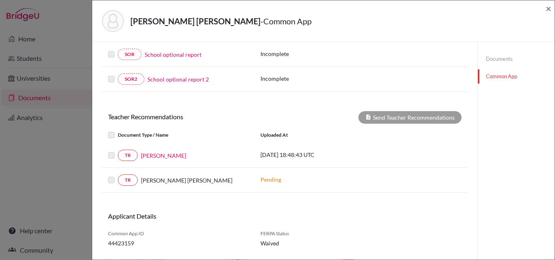
scroll to position [234, 0]
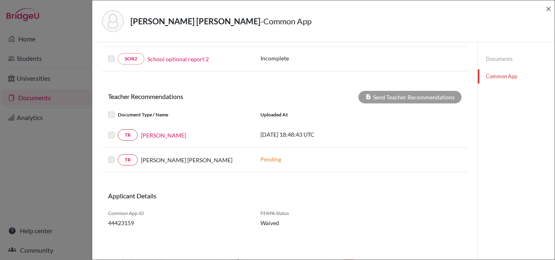
click at [118, 130] on label at bounding box center [118, 130] width 0 height 0
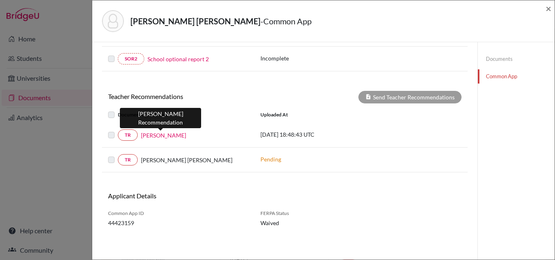
click at [147, 135] on link "[PERSON_NAME]" at bounding box center [163, 135] width 45 height 9
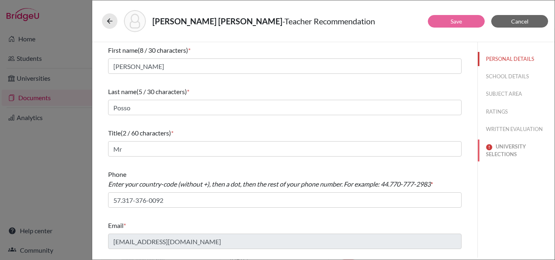
click at [501, 146] on button "UNIVERSITY SELECTIONS" at bounding box center [516, 151] width 77 height 22
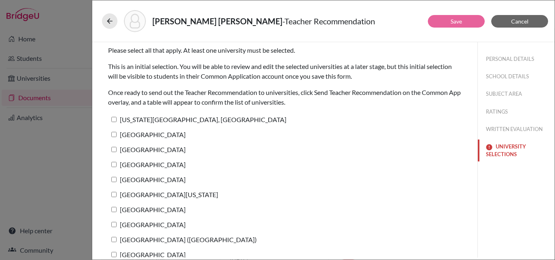
scroll to position [9, 0]
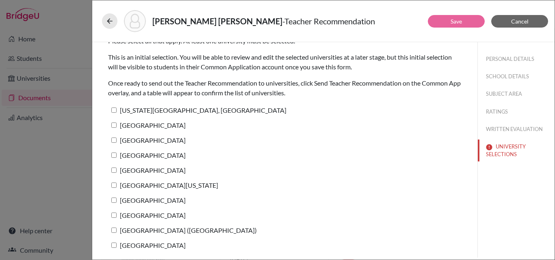
click at [113, 154] on input "University of Notre Dame" at bounding box center [113, 155] width 5 height 5
checkbox input "true"
click at [444, 22] on button "Save" at bounding box center [456, 21] width 57 height 13
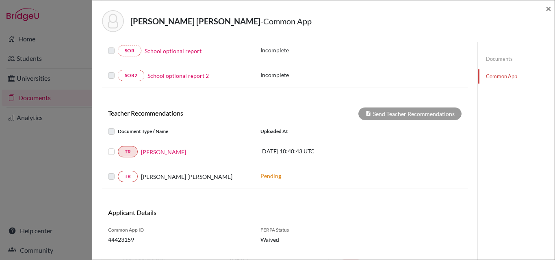
scroll to position [216, 0]
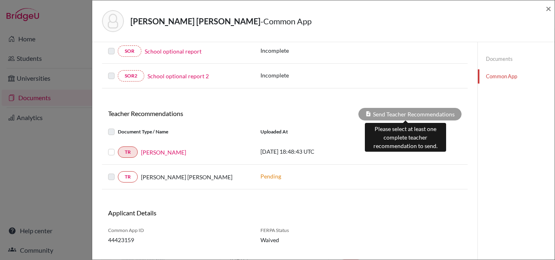
click at [407, 115] on div "Send Teacher Recommendations" at bounding box center [409, 114] width 103 height 13
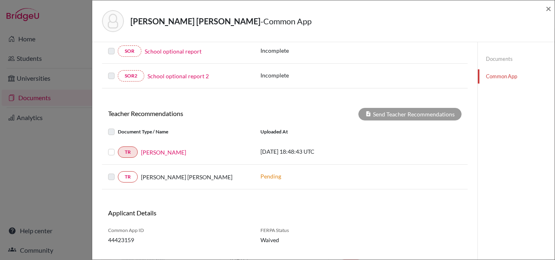
click at [118, 147] on label at bounding box center [118, 147] width 0 height 0
click at [0, 0] on input "checkbox" at bounding box center [0, 0] width 0 height 0
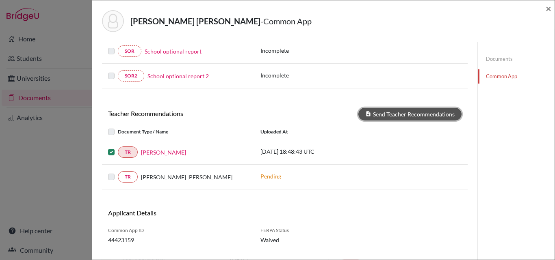
click at [406, 116] on button "Send Teacher Recommendations" at bounding box center [409, 114] width 103 height 13
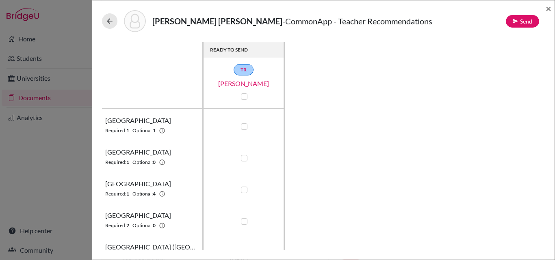
click at [245, 126] on label at bounding box center [244, 126] width 6 height 6
click at [245, 126] on input "checkbox" at bounding box center [242, 126] width 6 height 8
checkbox input "true"
click at [247, 189] on label at bounding box center [244, 190] width 6 height 6
click at [245, 189] on input "checkbox" at bounding box center [242, 189] width 6 height 8
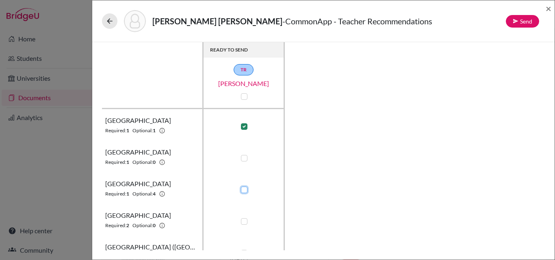
checkbox input "true"
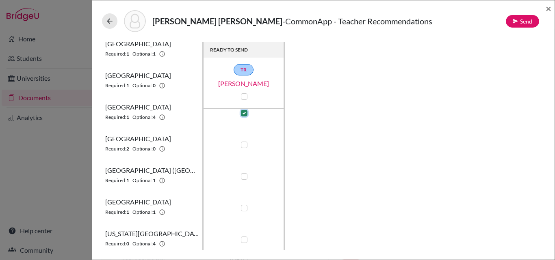
scroll to position [76, 0]
click at [242, 146] on label at bounding box center [244, 145] width 6 height 6
click at [242, 146] on input "checkbox" at bounding box center [242, 145] width 6 height 8
checkbox input "true"
click at [243, 181] on div at bounding box center [244, 177] width 10 height 10
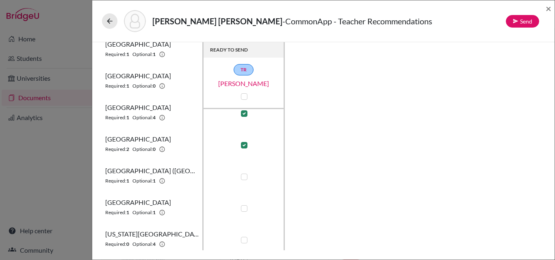
click at [244, 175] on label at bounding box center [244, 177] width 6 height 6
click at [244, 175] on input "checkbox" at bounding box center [242, 176] width 6 height 8
checkbox input "true"
click at [242, 208] on label at bounding box center [244, 209] width 6 height 6
click at [242, 208] on input "checkbox" at bounding box center [242, 208] width 6 height 8
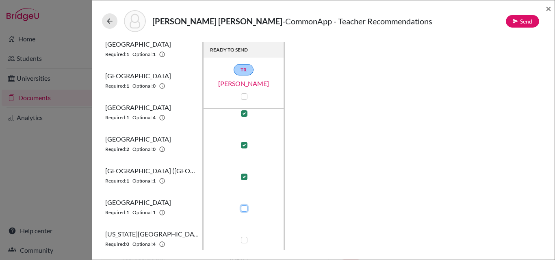
checkbox input "true"
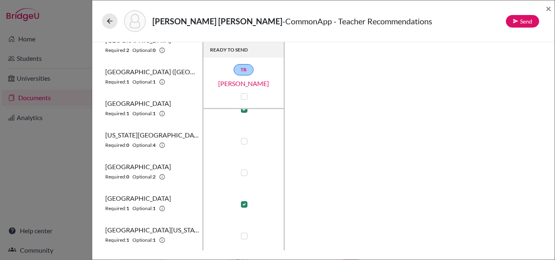
click at [243, 139] on label at bounding box center [244, 141] width 6 height 6
click at [243, 139] on input "checkbox" at bounding box center [242, 140] width 6 height 8
checkbox input "true"
click at [243, 172] on label at bounding box center [244, 173] width 6 height 6
click at [243, 172] on input "checkbox" at bounding box center [242, 172] width 6 height 8
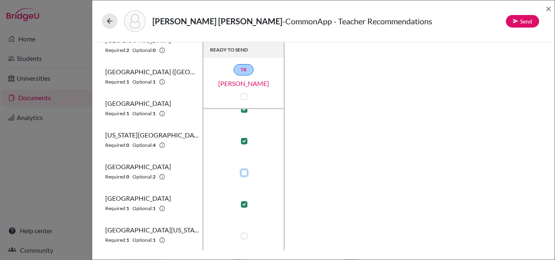
checkbox input "true"
click at [245, 236] on label at bounding box center [244, 236] width 6 height 6
click at [245, 236] on input "checkbox" at bounding box center [242, 236] width 6 height 8
checkbox input "true"
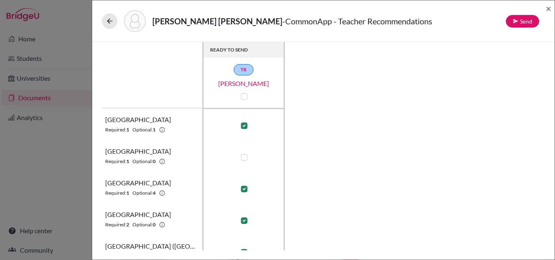
scroll to position [0, 0]
click at [519, 22] on button "Send" at bounding box center [522, 21] width 33 height 13
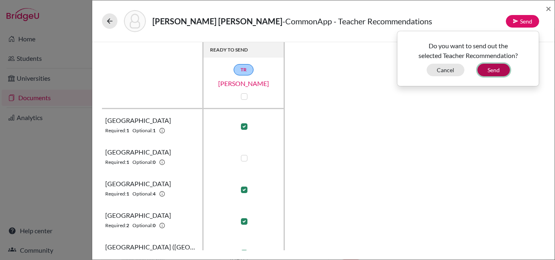
click at [485, 73] on button "Send" at bounding box center [493, 70] width 32 height 13
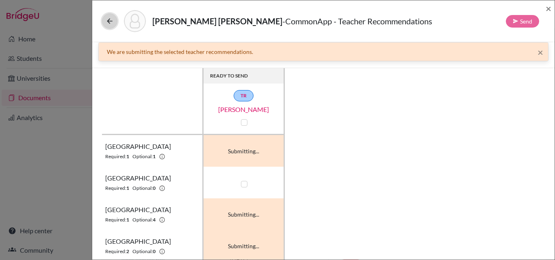
click at [109, 21] on icon at bounding box center [110, 21] width 8 height 8
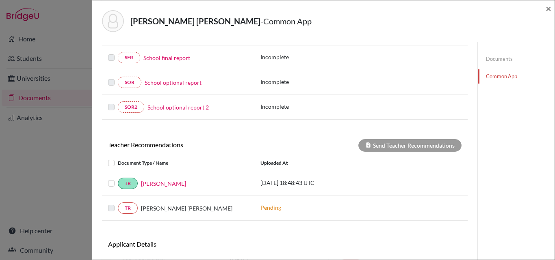
scroll to position [185, 0]
click at [484, 59] on link "Documents" at bounding box center [516, 59] width 77 height 14
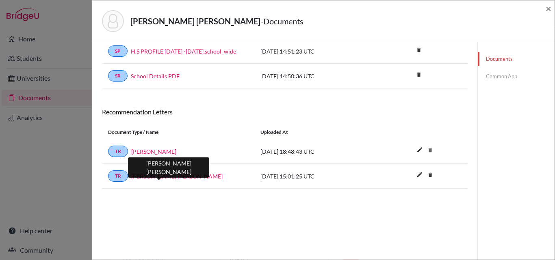
click at [171, 178] on link "Beatris Helena Trujillo" at bounding box center [176, 176] width 91 height 9
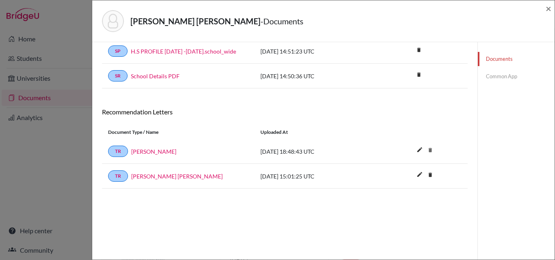
click at [488, 76] on link "Common App" at bounding box center [516, 76] width 77 height 14
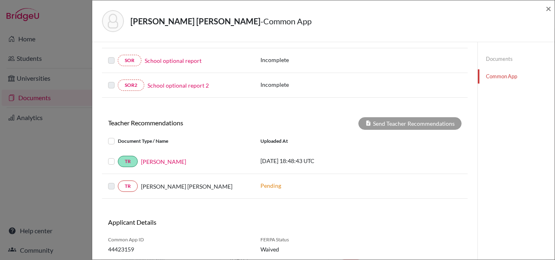
scroll to position [208, 0]
click at [118, 181] on label at bounding box center [118, 181] width 0 height 0
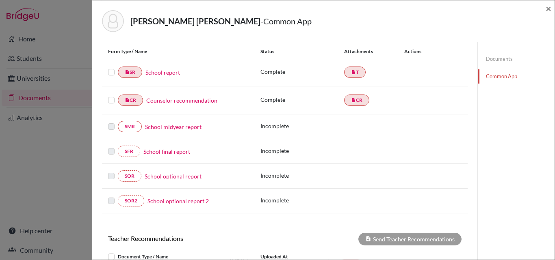
scroll to position [87, 0]
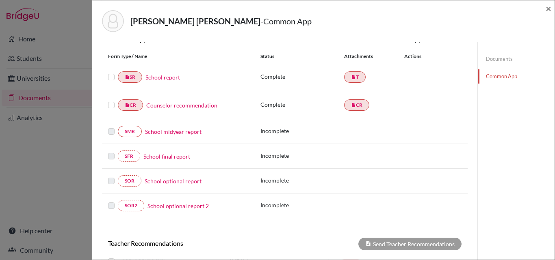
click at [498, 57] on link "Documents" at bounding box center [516, 59] width 77 height 14
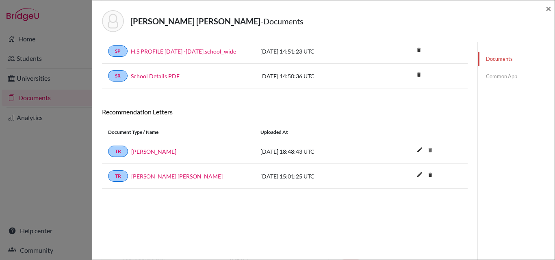
scroll to position [43, 0]
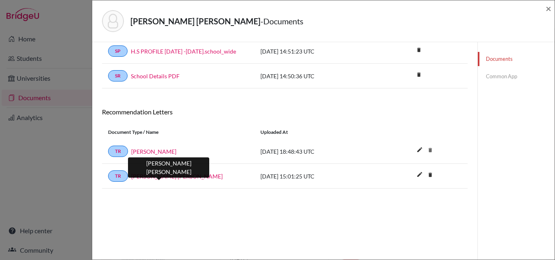
click at [159, 175] on link "Beatris Helena Trujillo" at bounding box center [176, 176] width 91 height 9
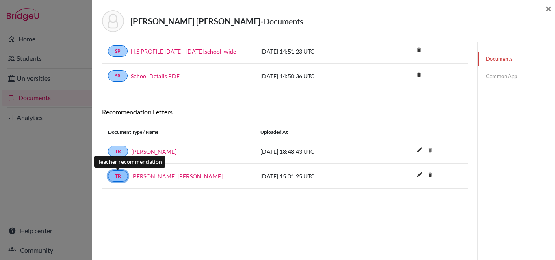
click at [117, 177] on link "TR" at bounding box center [118, 176] width 20 height 11
click at [509, 77] on link "Common App" at bounding box center [516, 76] width 77 height 14
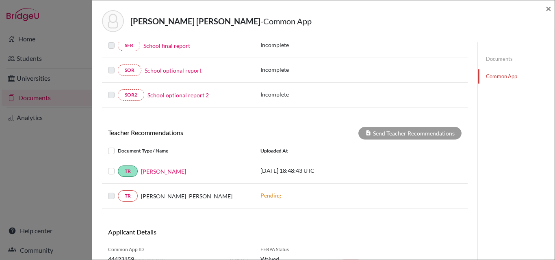
scroll to position [193, 0]
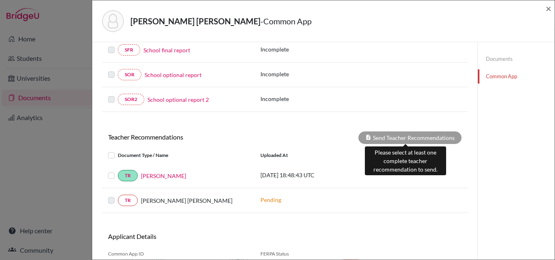
click at [408, 134] on div "Send Teacher Recommendations" at bounding box center [409, 138] width 103 height 13
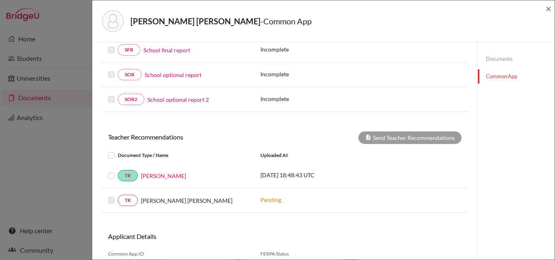
click at [118, 196] on label at bounding box center [118, 196] width 0 height 0
click at [496, 57] on link "Documents" at bounding box center [516, 59] width 77 height 14
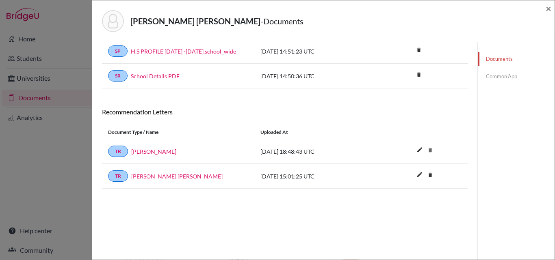
scroll to position [43, 0]
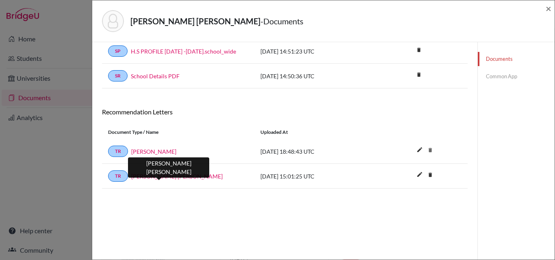
click at [162, 175] on link "Beatris Helena Trujillo" at bounding box center [176, 176] width 91 height 9
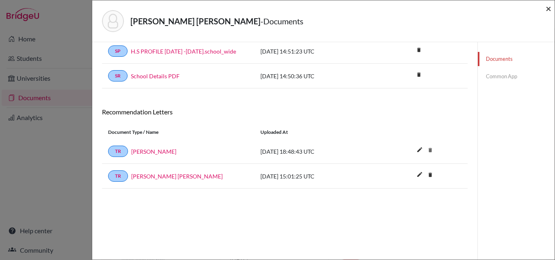
click at [548, 7] on span "×" at bounding box center [549, 8] width 6 height 12
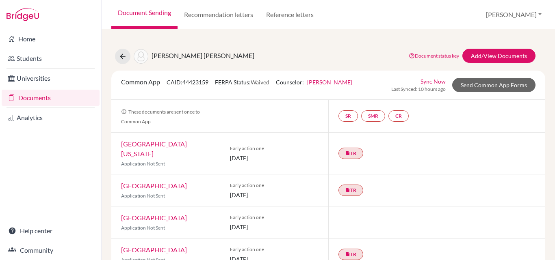
click at [35, 101] on link "Documents" at bounding box center [51, 98] width 98 height 16
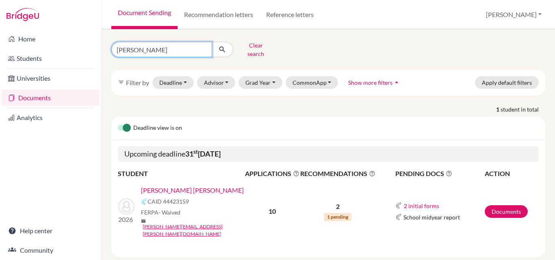
click at [148, 48] on input "[PERSON_NAME]" at bounding box center [161, 49] width 101 height 15
type input "v"
click at [144, 52] on input "Find student by name..." at bounding box center [161, 49] width 101 height 15
type input "Kadoch"
click button "submit" at bounding box center [223, 49] width 22 height 15
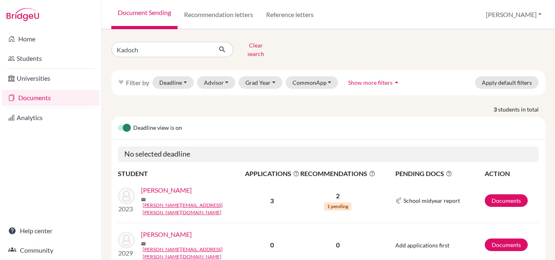
click at [173, 188] on link "[PERSON_NAME]" at bounding box center [166, 191] width 51 height 10
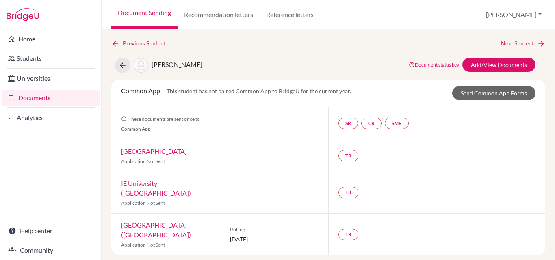
click at [30, 98] on link "Documents" at bounding box center [51, 98] width 98 height 16
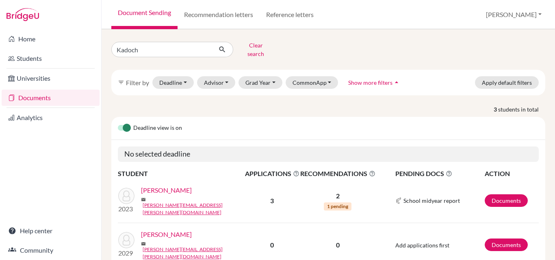
scroll to position [78, 0]
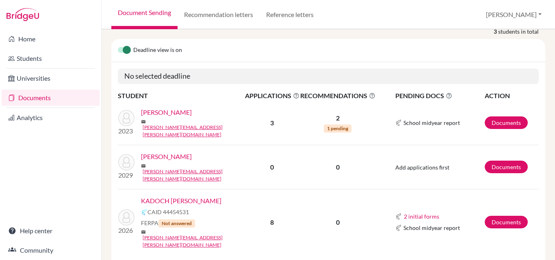
click at [178, 196] on link "KADOCH [PERSON_NAME]" at bounding box center [181, 201] width 80 height 10
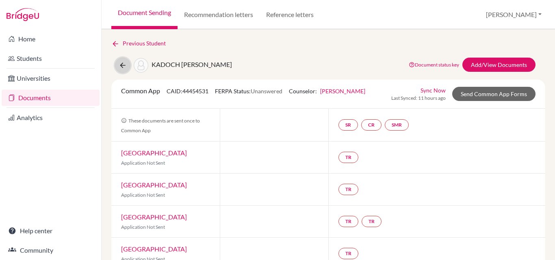
click at [124, 64] on icon at bounding box center [123, 65] width 8 height 8
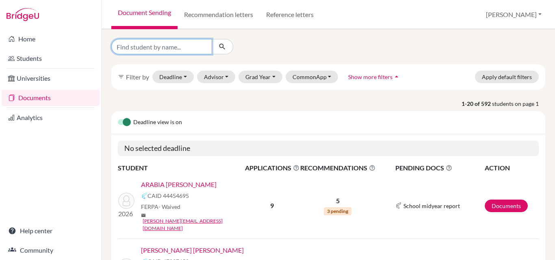
click at [149, 50] on input "Find student by name..." at bounding box center [161, 46] width 101 height 15
type input "Kadoch"
click at [227, 45] on button "submit" at bounding box center [223, 46] width 22 height 15
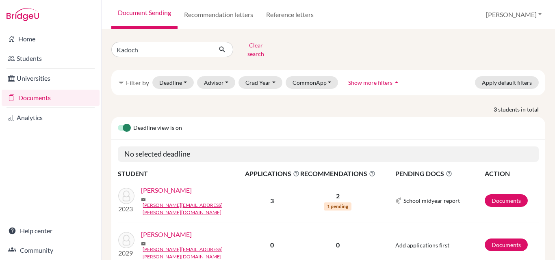
scroll to position [78, 0]
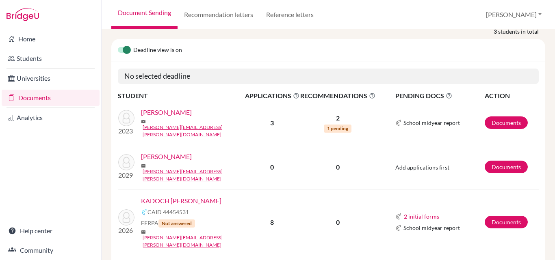
click at [193, 196] on link "KADOCH [PERSON_NAME]" at bounding box center [181, 201] width 80 height 10
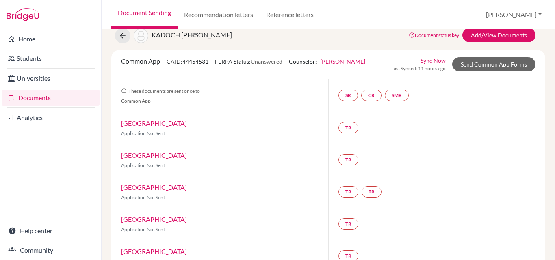
scroll to position [29, 0]
click at [490, 64] on link "Send Common App Forms" at bounding box center [493, 65] width 83 height 14
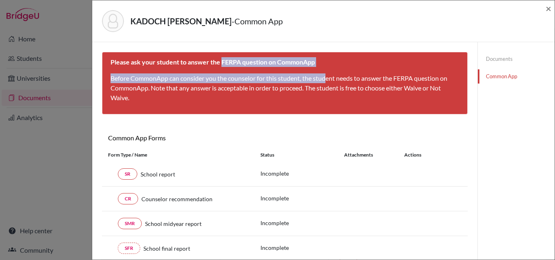
drag, startPoint x: 222, startPoint y: 61, endPoint x: 327, endPoint y: 62, distance: 104.8
click at [327, 62] on div "Please ask your student to answer the FERPA question on CommonApp Before Common…" at bounding box center [285, 83] width 366 height 63
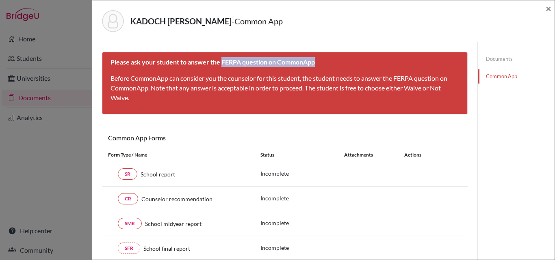
click at [327, 62] on div "Please ask your student to answer the FERPA question on CommonApp Before Common…" at bounding box center [285, 83] width 366 height 63
click at [550, 8] on span "×" at bounding box center [549, 8] width 6 height 12
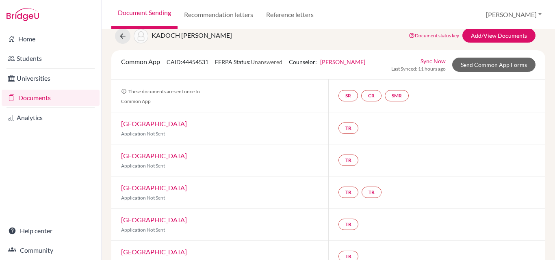
click at [28, 97] on link "Documents" at bounding box center [51, 98] width 98 height 16
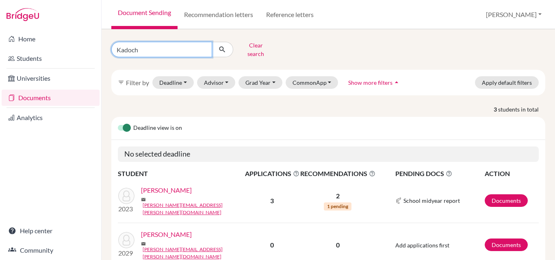
drag, startPoint x: 144, startPoint y: 44, endPoint x: 100, endPoint y: 47, distance: 44.3
click at [100, 47] on div "Home Students Universities Documents Analytics Help center Community Document S…" at bounding box center [277, 130] width 555 height 260
type input "l"
type input "[PERSON_NAME]"
click button "submit" at bounding box center [223, 49] width 22 height 15
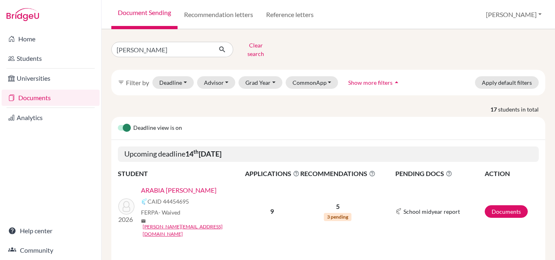
click at [165, 186] on link "ARABIA [PERSON_NAME]" at bounding box center [179, 191] width 76 height 10
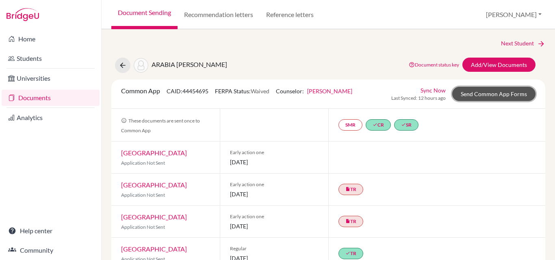
click at [502, 95] on link "Send Common App Forms" at bounding box center [493, 94] width 83 height 14
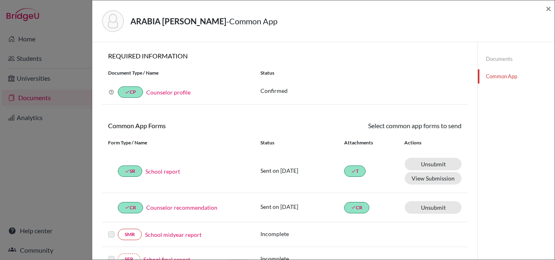
click at [494, 57] on link "Documents" at bounding box center [516, 59] width 77 height 14
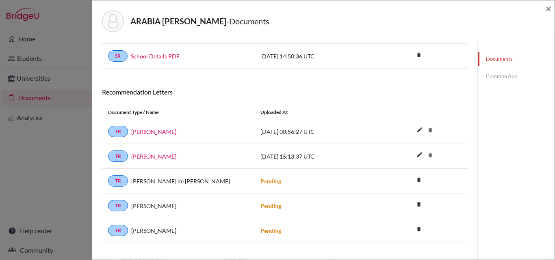
scroll to position [174, 0]
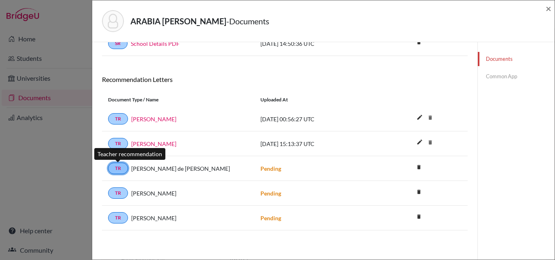
click at [115, 171] on link "TR" at bounding box center [118, 168] width 20 height 11
click at [32, 56] on div "ARABIA CABAL, ALEJANDRO - Documents × Documents note_add Add Document Document …" at bounding box center [277, 130] width 555 height 260
click at [548, 10] on span "×" at bounding box center [549, 8] width 6 height 12
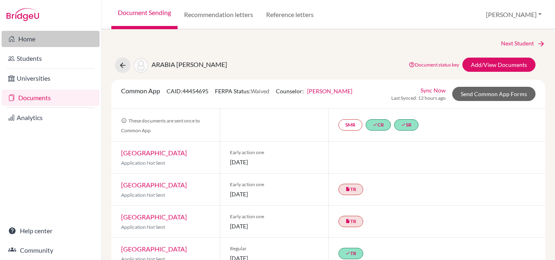
click at [32, 38] on link "Home" at bounding box center [51, 39] width 98 height 16
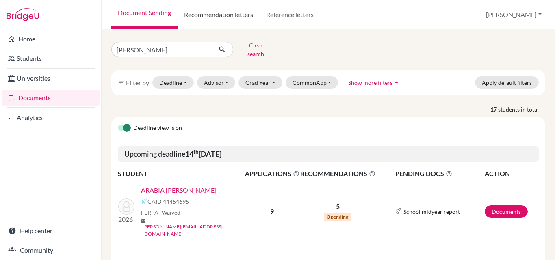
click at [233, 12] on link "Recommendation letters" at bounding box center [219, 14] width 82 height 29
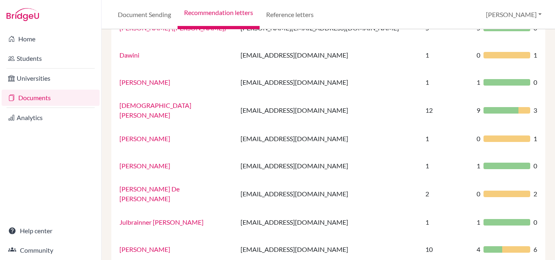
scroll to position [411, 0]
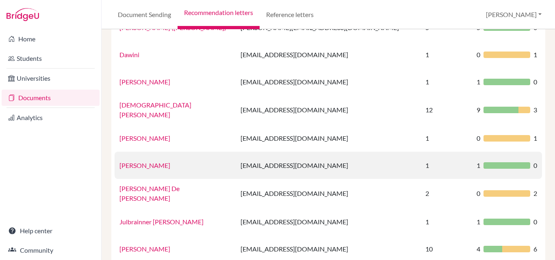
click at [135, 162] on link "[PERSON_NAME]" at bounding box center [144, 166] width 51 height 8
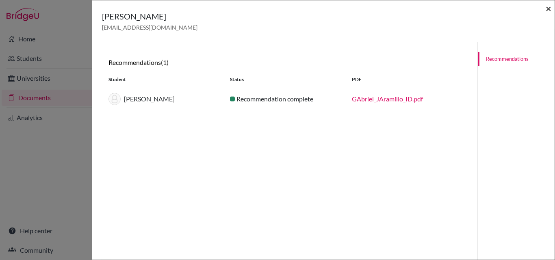
click at [547, 9] on span "×" at bounding box center [549, 8] width 6 height 12
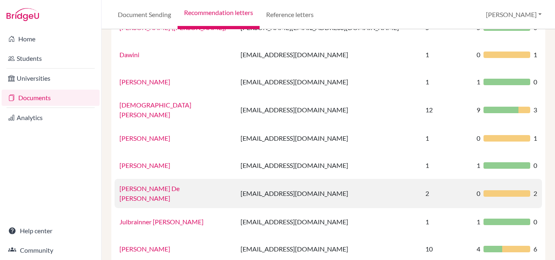
click at [160, 185] on link "[PERSON_NAME] De [PERSON_NAME]" at bounding box center [149, 193] width 60 height 17
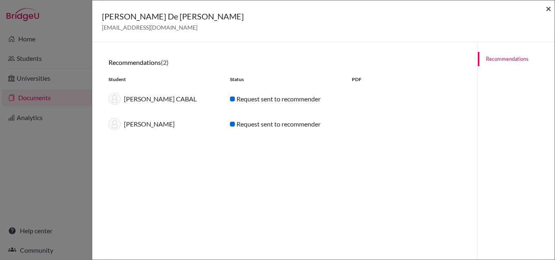
click at [548, 7] on span "×" at bounding box center [549, 8] width 6 height 12
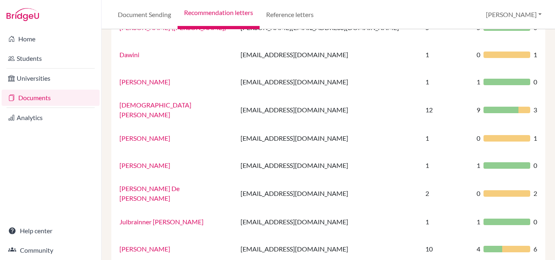
click at [33, 96] on link "Documents" at bounding box center [51, 98] width 98 height 16
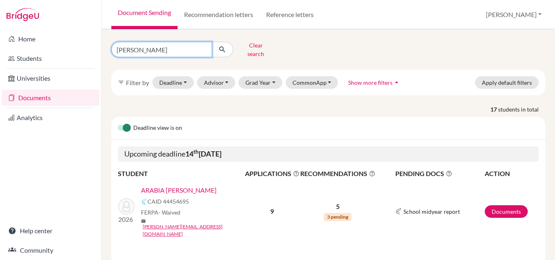
drag, startPoint x: 143, startPoint y: 47, endPoint x: 109, endPoint y: 46, distance: 33.7
click at [109, 46] on div "alejandro Clear search" at bounding box center [179, 49] width 149 height 21
type input "olano"
click at [224, 48] on icon "submit" at bounding box center [222, 49] width 8 height 8
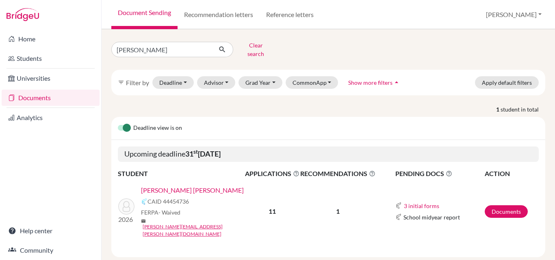
click at [206, 186] on link "[PERSON_NAME] [PERSON_NAME]" at bounding box center [192, 191] width 103 height 10
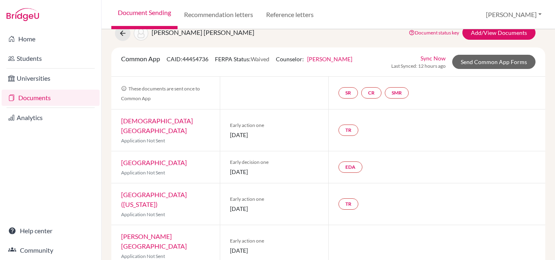
scroll to position [6, 0]
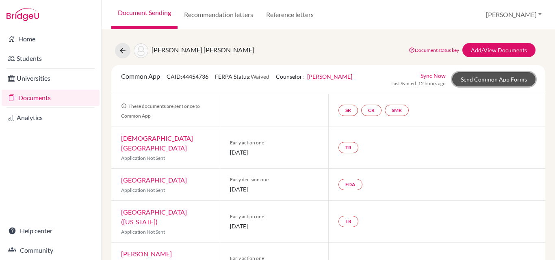
click at [487, 79] on link "Send Common App Forms" at bounding box center [493, 79] width 83 height 14
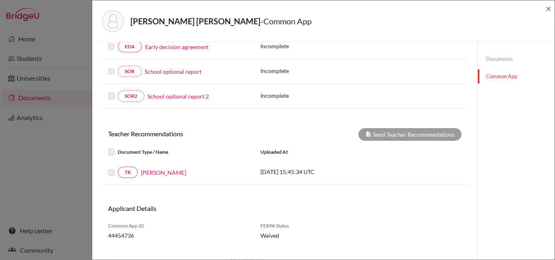
scroll to position [214, 0]
click at [329, 212] on div "Applicant Details" at bounding box center [285, 213] width 366 height 14
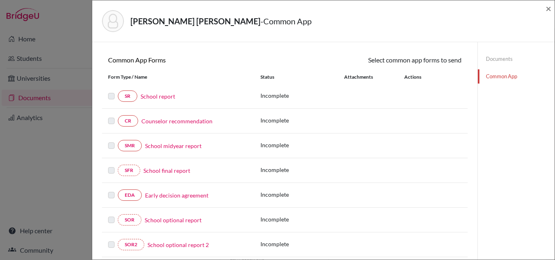
scroll to position [0, 0]
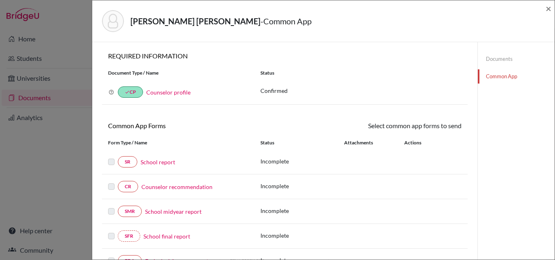
click at [489, 56] on link "Documents" at bounding box center [516, 59] width 77 height 14
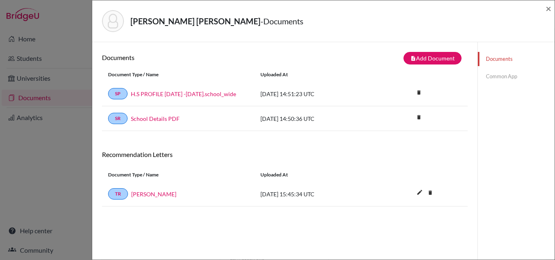
click at [490, 53] on link "Documents" at bounding box center [516, 59] width 77 height 14
click at [491, 76] on link "Common App" at bounding box center [516, 76] width 77 height 14
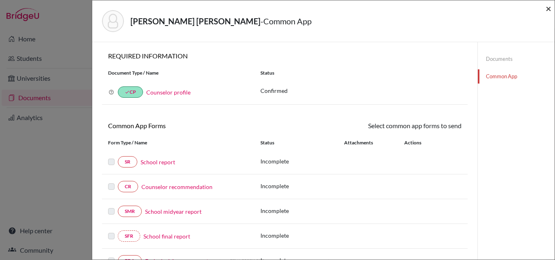
click at [548, 11] on span "×" at bounding box center [549, 8] width 6 height 12
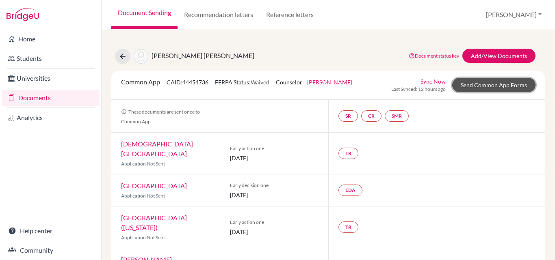
click at [479, 83] on link "Send Common App Forms" at bounding box center [493, 85] width 83 height 14
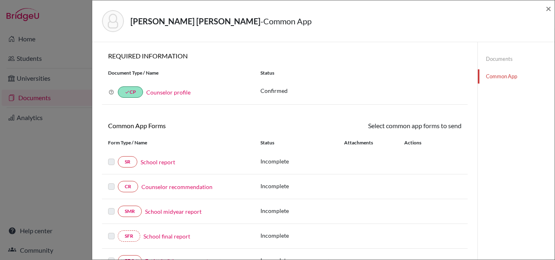
click at [158, 163] on link "School report" at bounding box center [158, 162] width 35 height 9
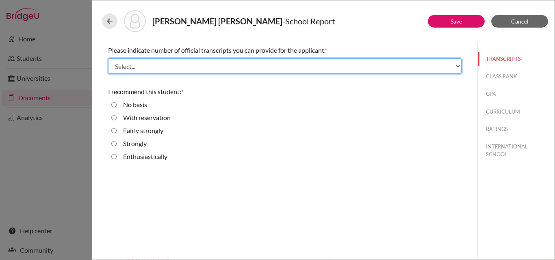
click at [159, 69] on select "Select... 1 2 3 4" at bounding box center [284, 65] width 353 height 15
select select "1"
click at [108, 58] on select "Select... 1 2 3 4" at bounding box center [284, 65] width 353 height 15
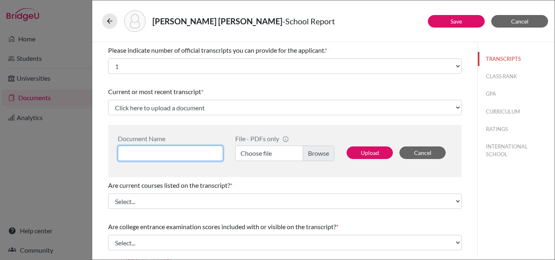
click at [171, 148] on input at bounding box center [170, 153] width 105 height 15
type input "[PERSON_NAME] 3 year"
click at [310, 152] on label "Choose file" at bounding box center [284, 153] width 99 height 15
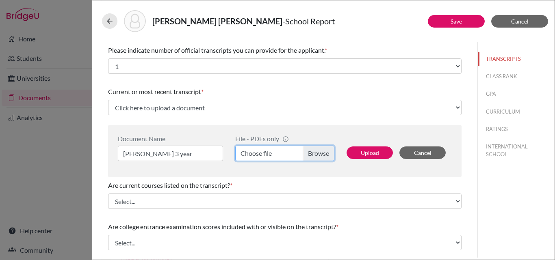
click at [310, 152] on input "Choose file" at bounding box center [284, 153] width 99 height 15
click at [311, 89] on div "Current or most recent transcript *" at bounding box center [284, 92] width 353 height 10
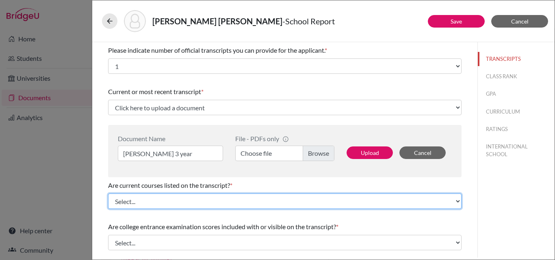
click at [231, 199] on select "Select... Yes No" at bounding box center [284, 201] width 353 height 15
select select "1"
click at [108, 194] on select "Select... Yes No" at bounding box center [284, 201] width 353 height 15
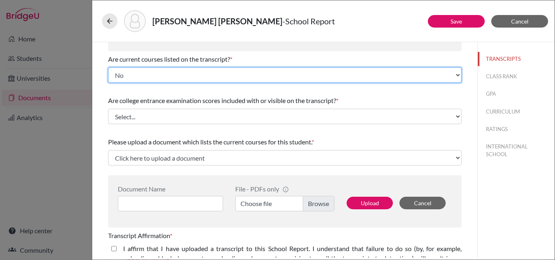
scroll to position [127, 0]
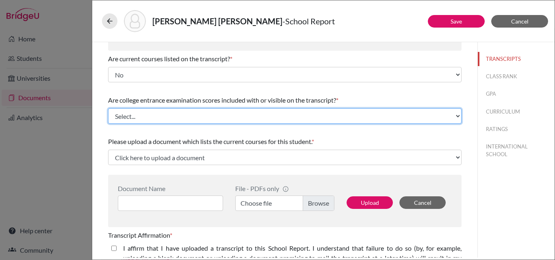
click at [147, 116] on select "Select... Yes No" at bounding box center [284, 115] width 353 height 15
select select "1"
click at [108, 108] on select "Select... Yes No" at bounding box center [284, 115] width 353 height 15
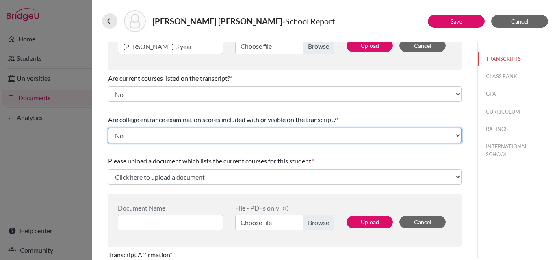
scroll to position [107, 0]
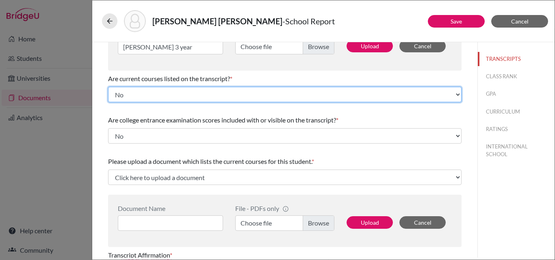
click at [152, 96] on select "Select... Yes No" at bounding box center [284, 94] width 353 height 15
select select "0"
click at [108, 87] on select "Select... Yes No" at bounding box center [284, 94] width 353 height 15
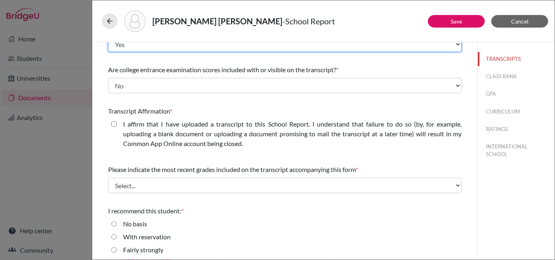
scroll to position [159, 0]
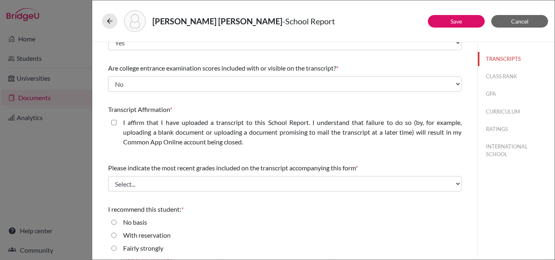
click at [112, 121] on closed\ "I affirm that I have uploaded a transcript to this School Report. I understand …" at bounding box center [113, 123] width 5 height 10
checkbox closed\ "true"
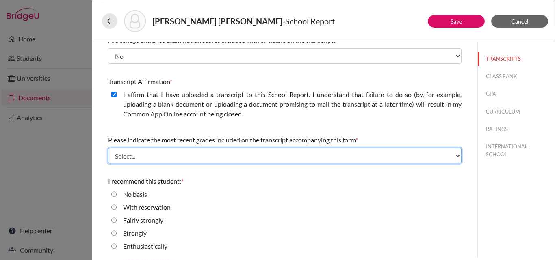
click at [133, 154] on select "Select... Final junior year grades 1st Quarter senior year grades 2nd Quarter/1…" at bounding box center [284, 155] width 353 height 15
select select "0"
click at [108, 148] on select "Select... Final junior year grades 1st Quarter senior year grades 2nd Quarter/1…" at bounding box center [284, 155] width 353 height 15
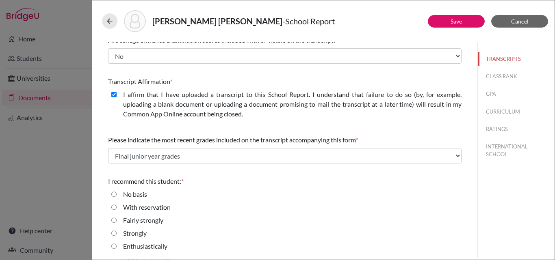
click at [115, 247] on input "Enthusiastically" at bounding box center [113, 247] width 5 height 10
radio input "true"
click at [498, 76] on button "CLASS RANK" at bounding box center [516, 76] width 77 height 14
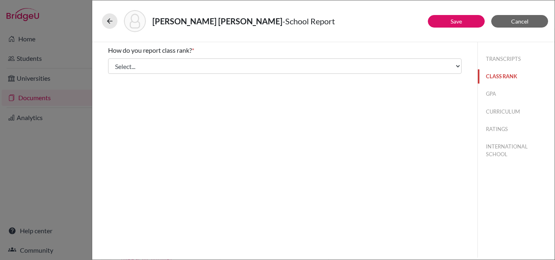
scroll to position [0, 0]
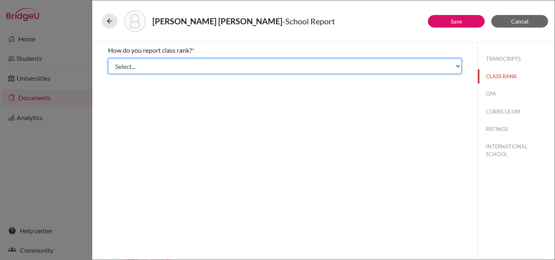
click at [169, 71] on select "Select... Exact Decile Quintile Quartile None" at bounding box center [284, 65] width 353 height 15
select select "1"
click at [108, 58] on select "Select... Exact Decile Quintile Quartile None" at bounding box center [284, 65] width 353 height 15
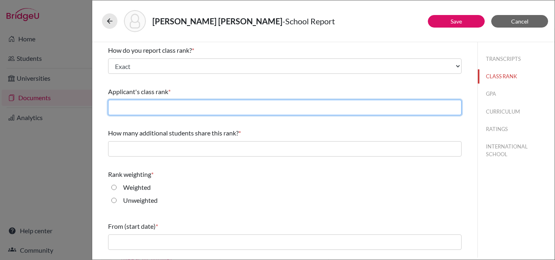
click at [167, 110] on input "text" at bounding box center [284, 107] width 353 height 15
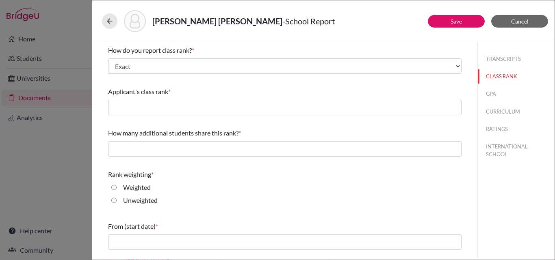
click at [273, 183] on div "Weighted" at bounding box center [284, 189] width 353 height 13
